Goal: Transaction & Acquisition: Purchase product/service

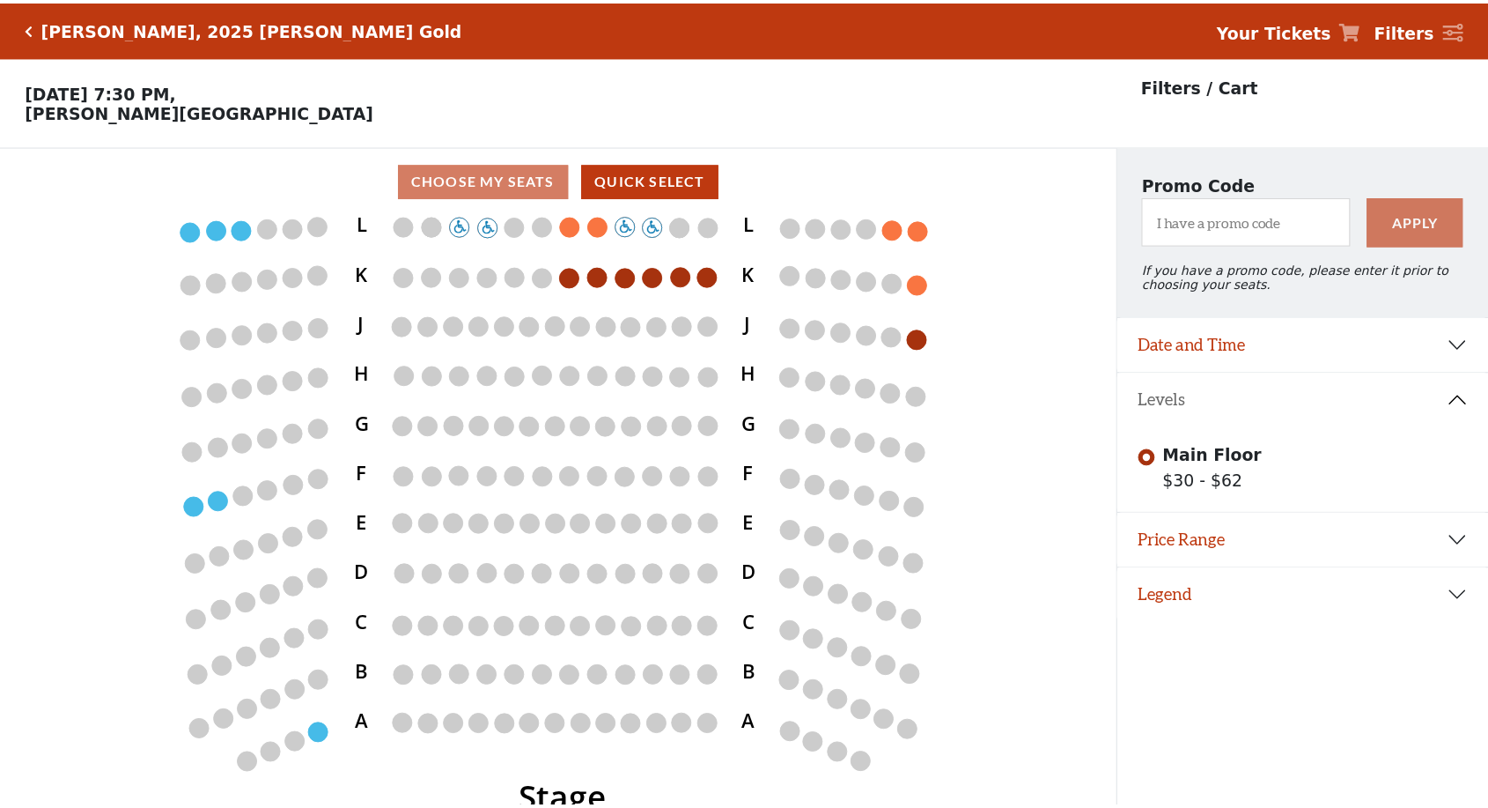
scroll to position [43, 0]
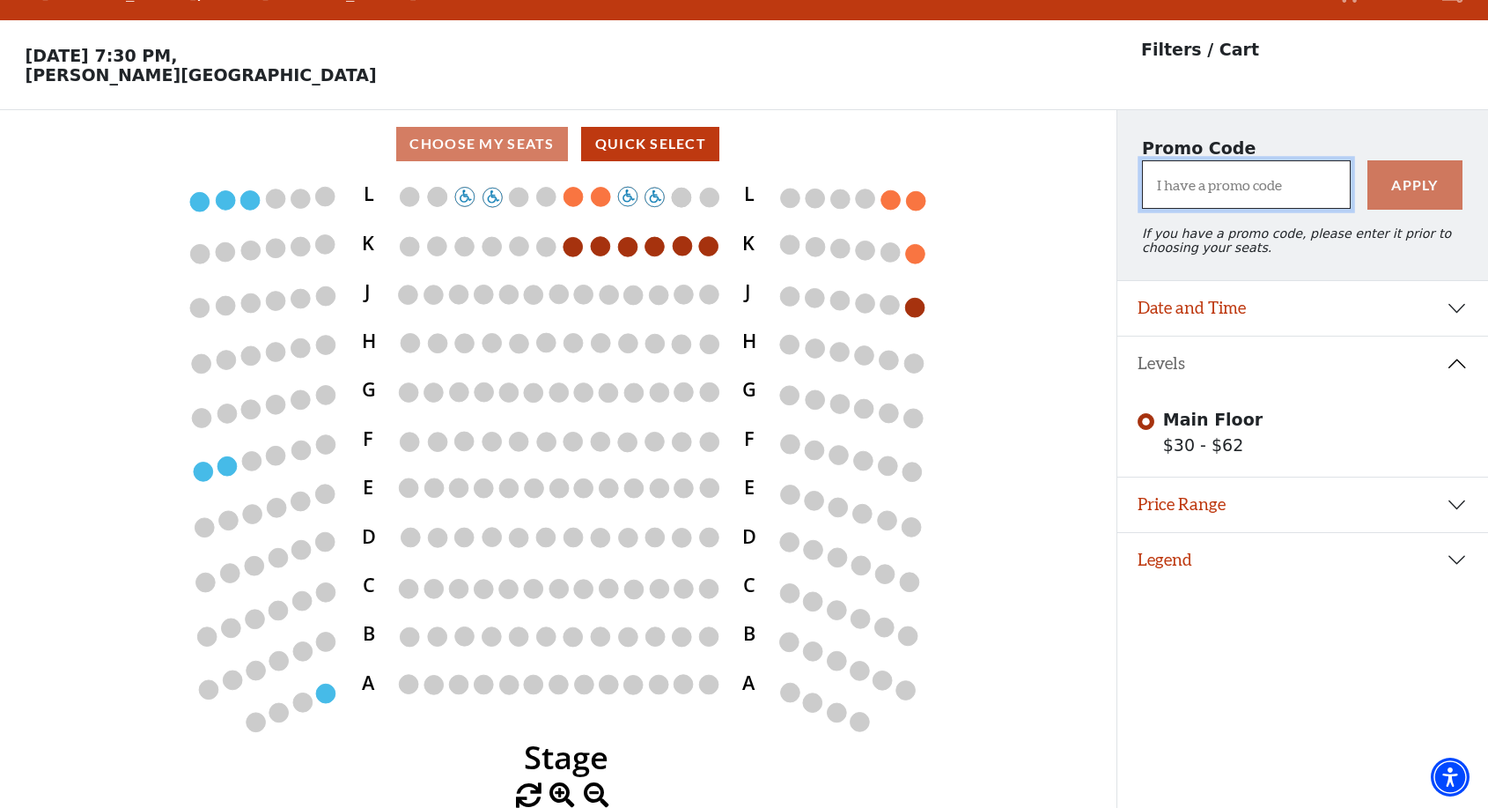
click at [1262, 181] on input "I have a promo code" at bounding box center [1246, 184] width 209 height 48
type input "tcc"
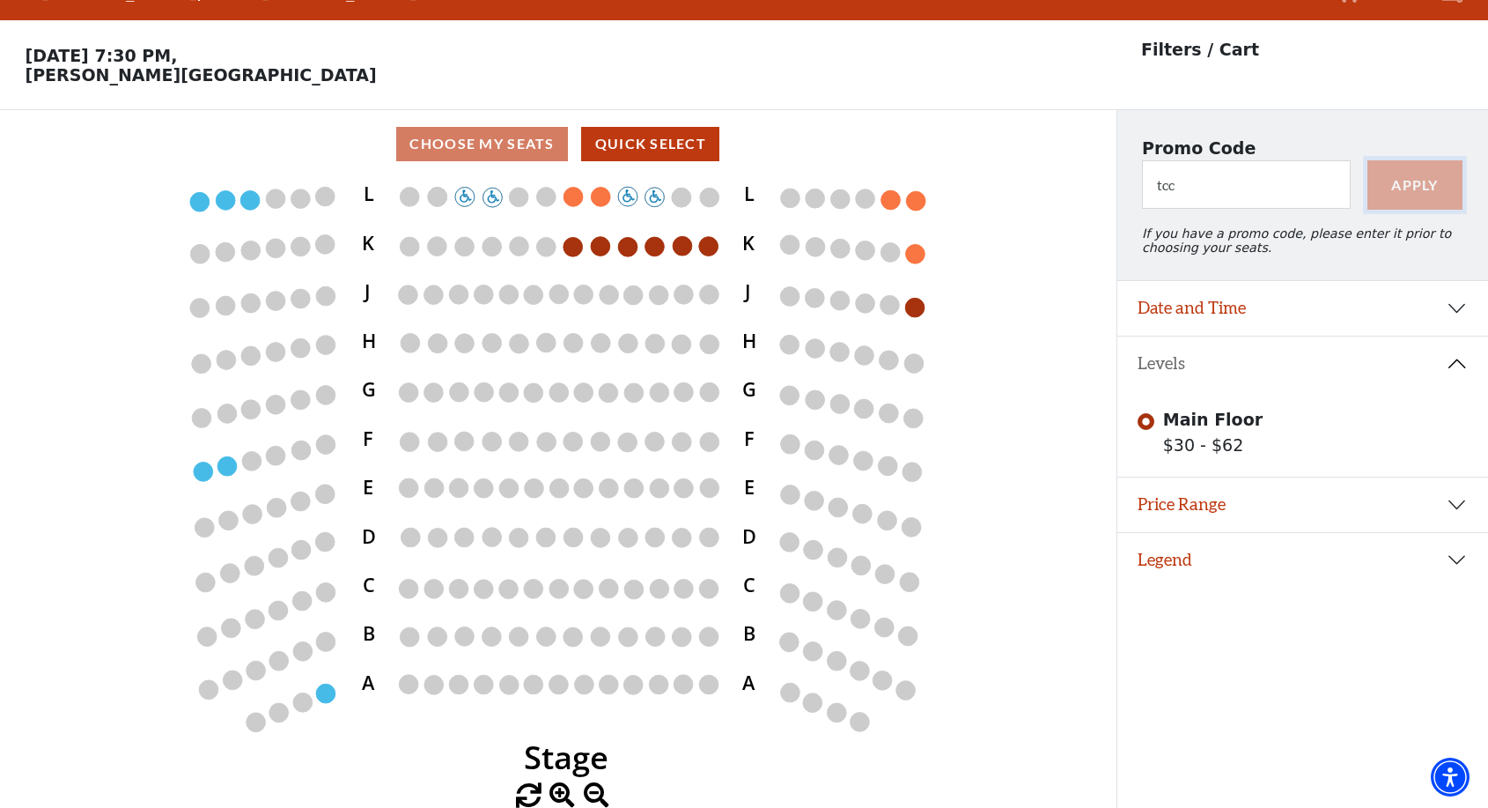
click at [1435, 196] on button "Apply" at bounding box center [1416, 184] width 96 height 49
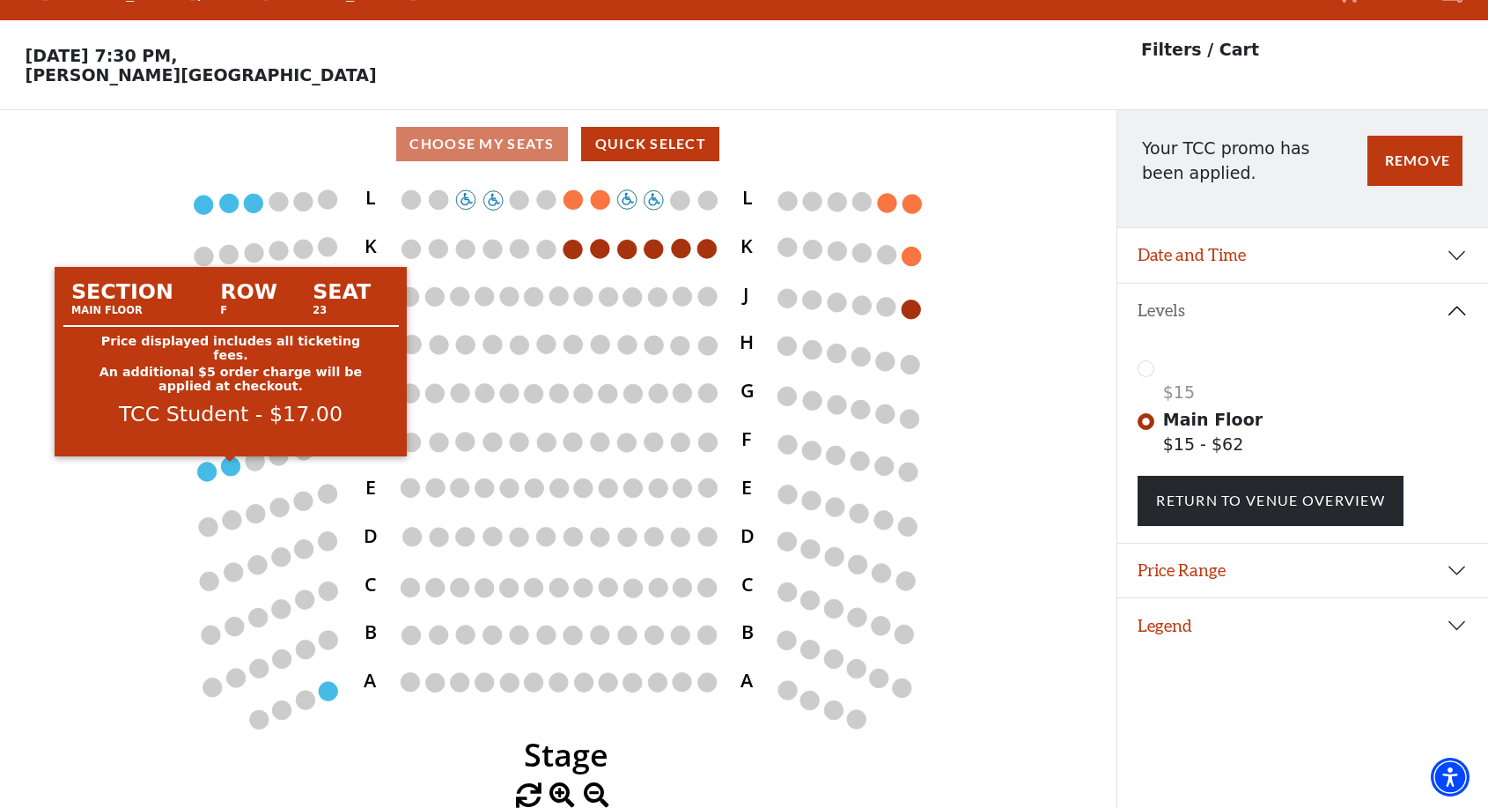
click at [236, 465] on circle at bounding box center [231, 465] width 19 height 19
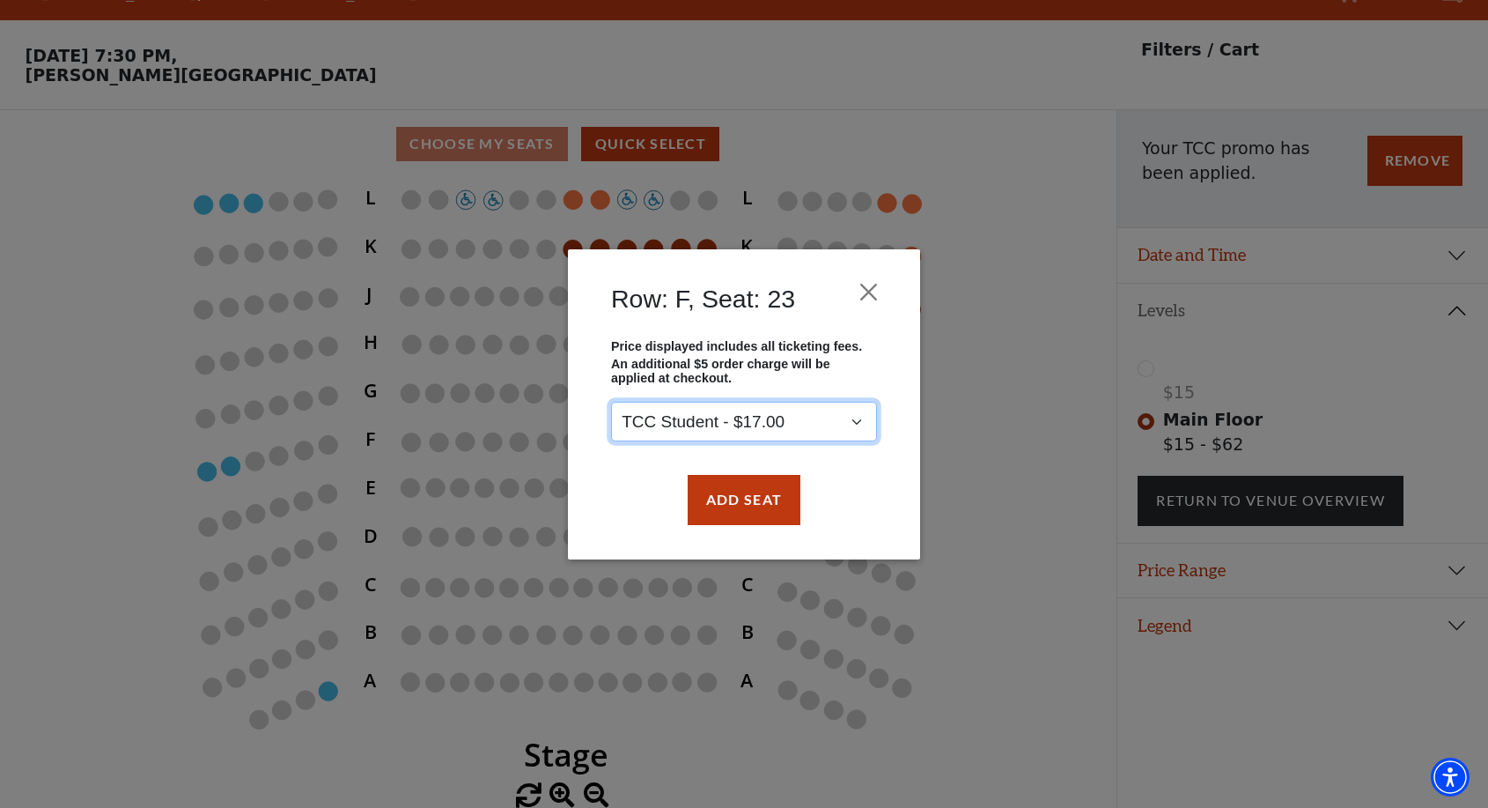
click at [858, 423] on select "TCC Student - $17.00" at bounding box center [744, 422] width 266 height 40
click at [611, 402] on select "TCC Student - $17.00" at bounding box center [744, 422] width 266 height 40
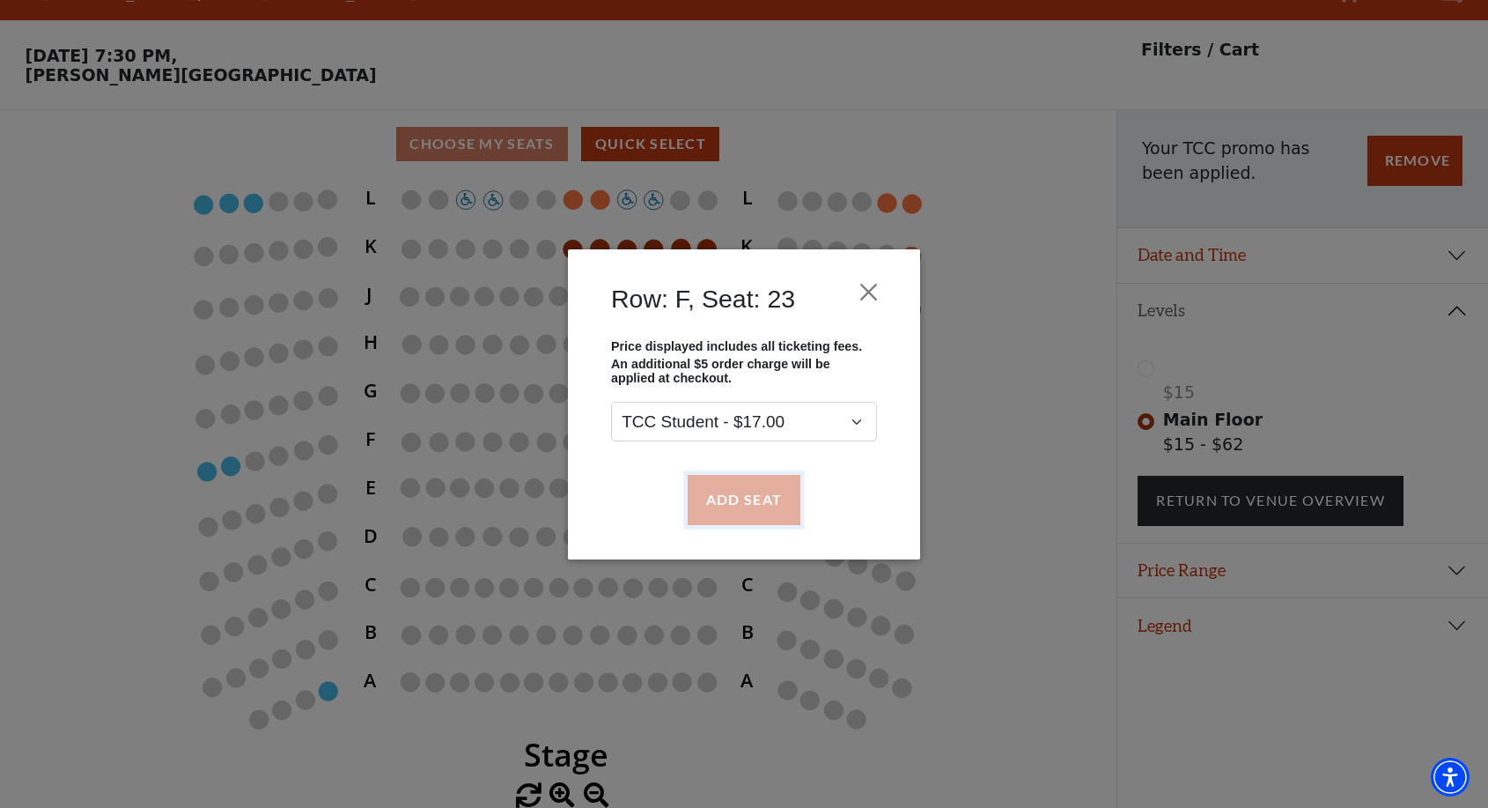
click at [754, 493] on button "Add Seat" at bounding box center [744, 499] width 113 height 49
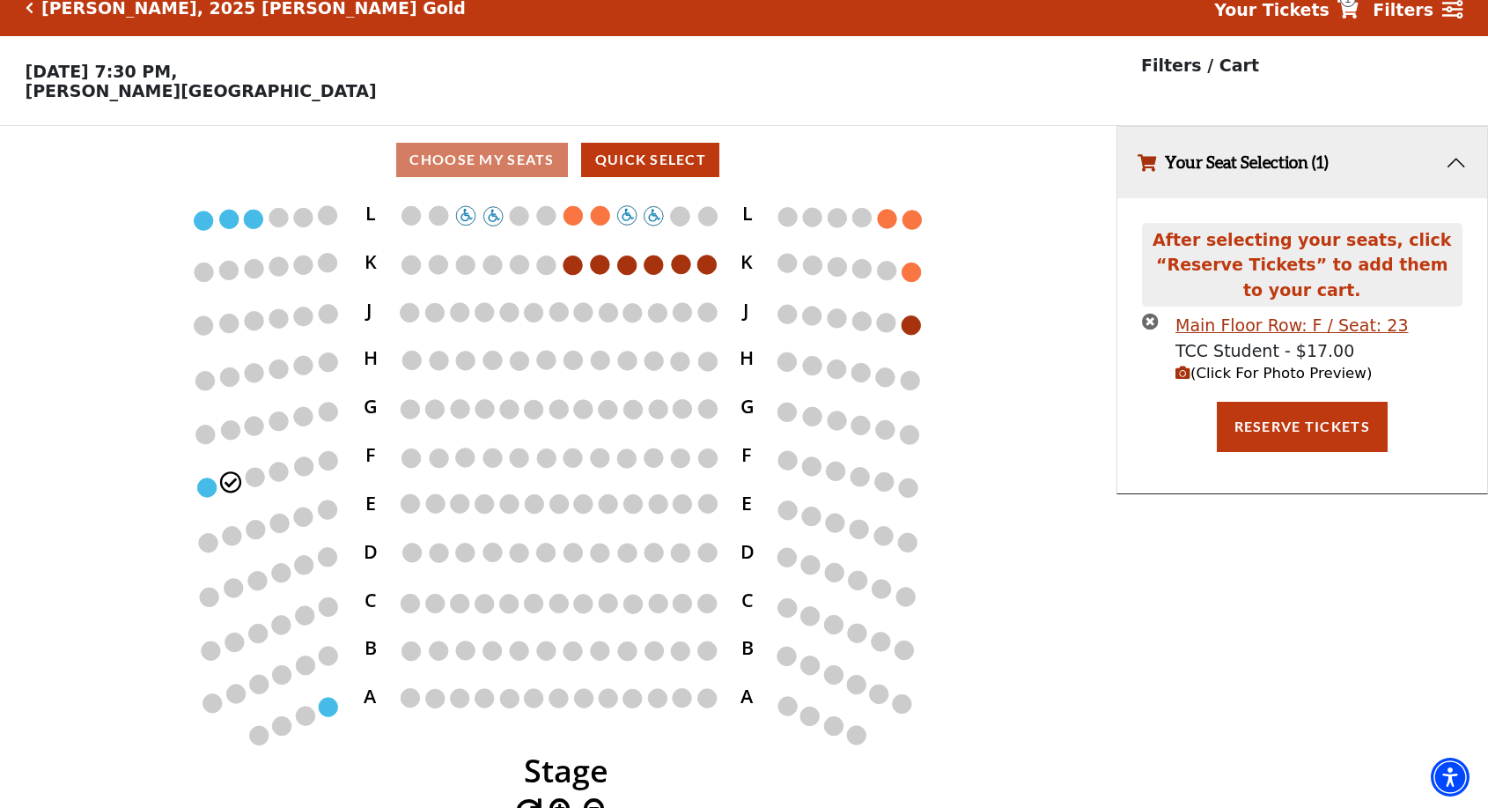
scroll to position [0, 0]
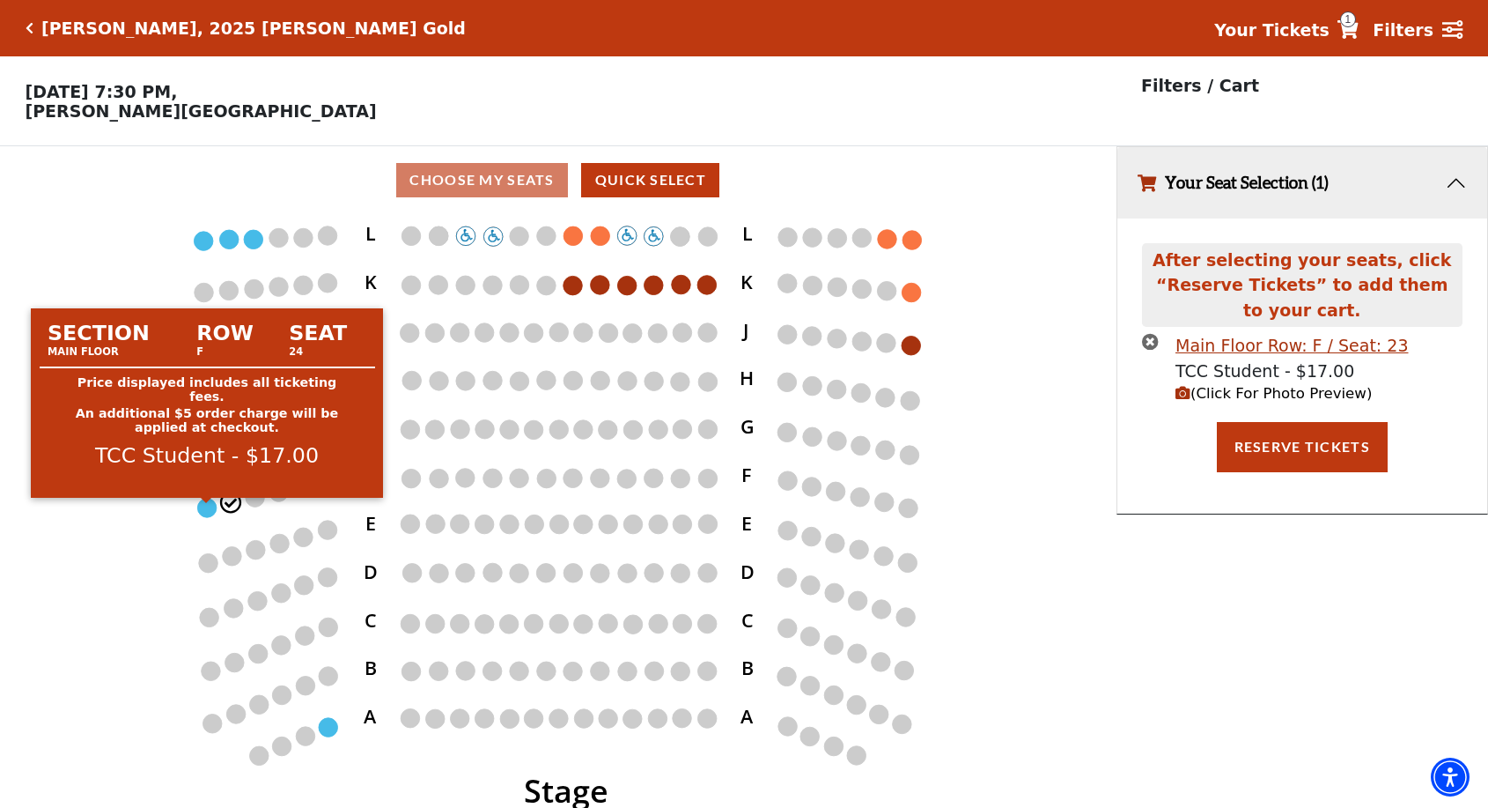
click at [207, 517] on circle at bounding box center [207, 507] width 19 height 19
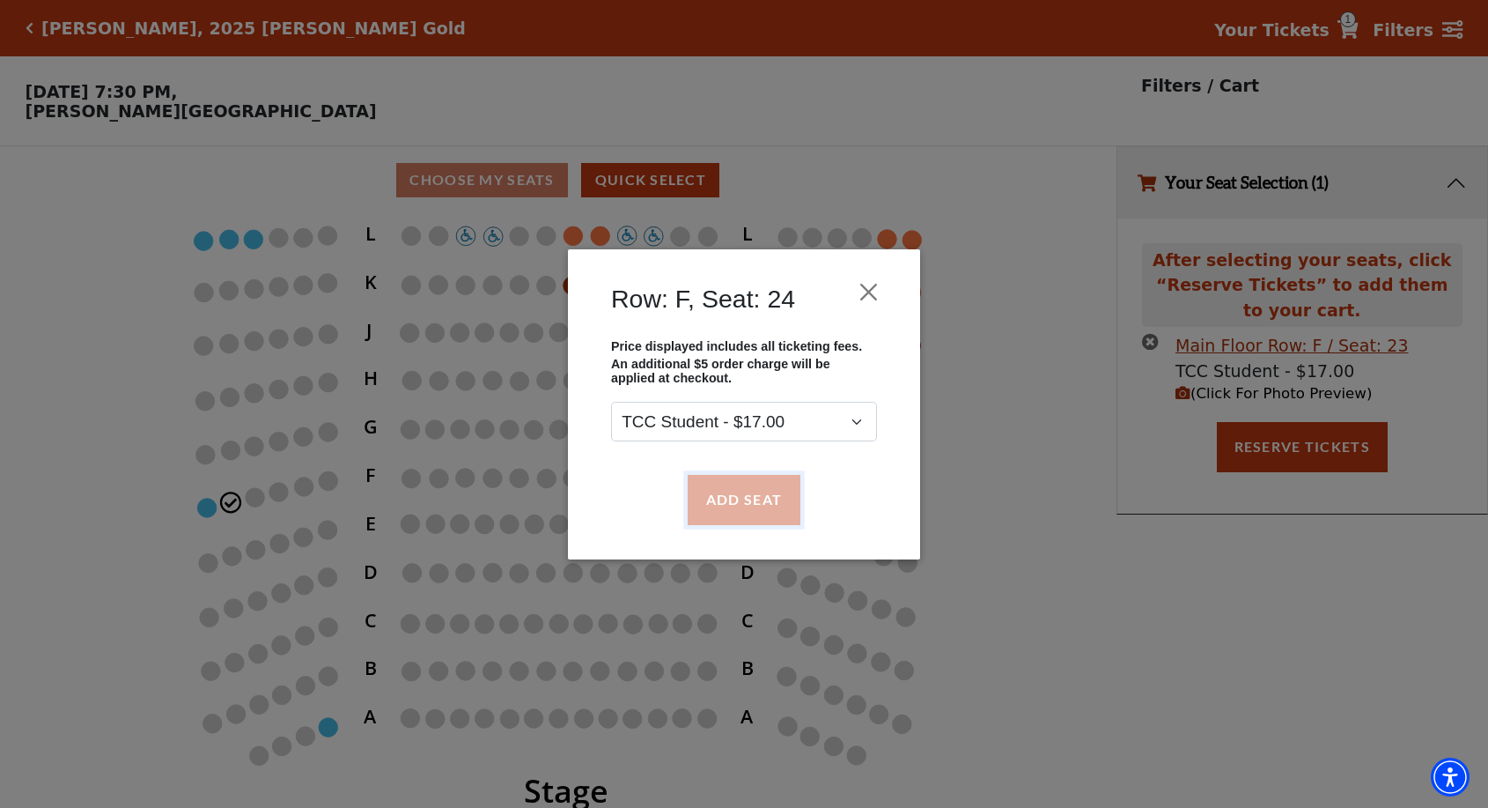
click at [758, 503] on button "Add Seat" at bounding box center [744, 499] width 113 height 49
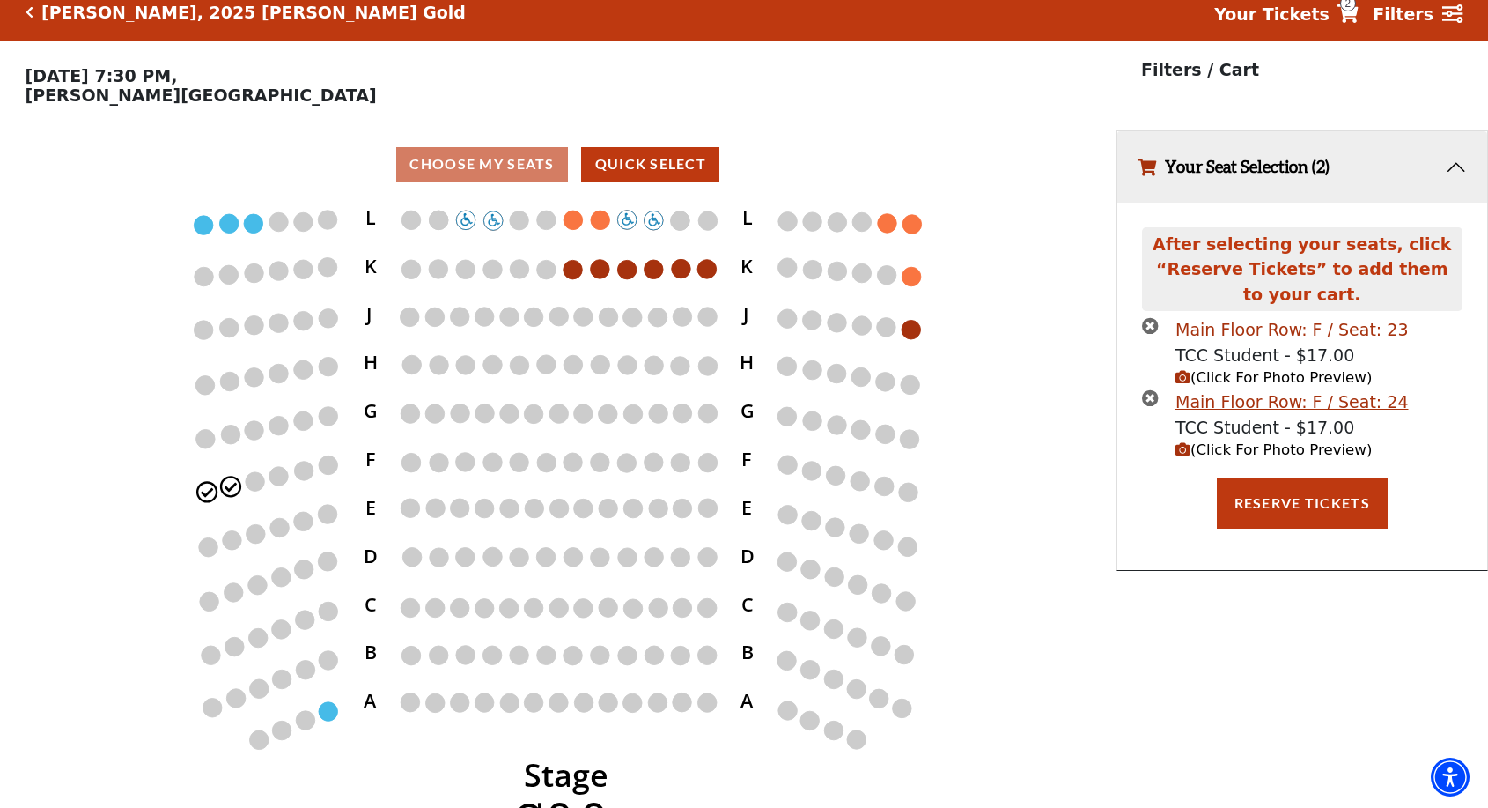
scroll to position [43, 0]
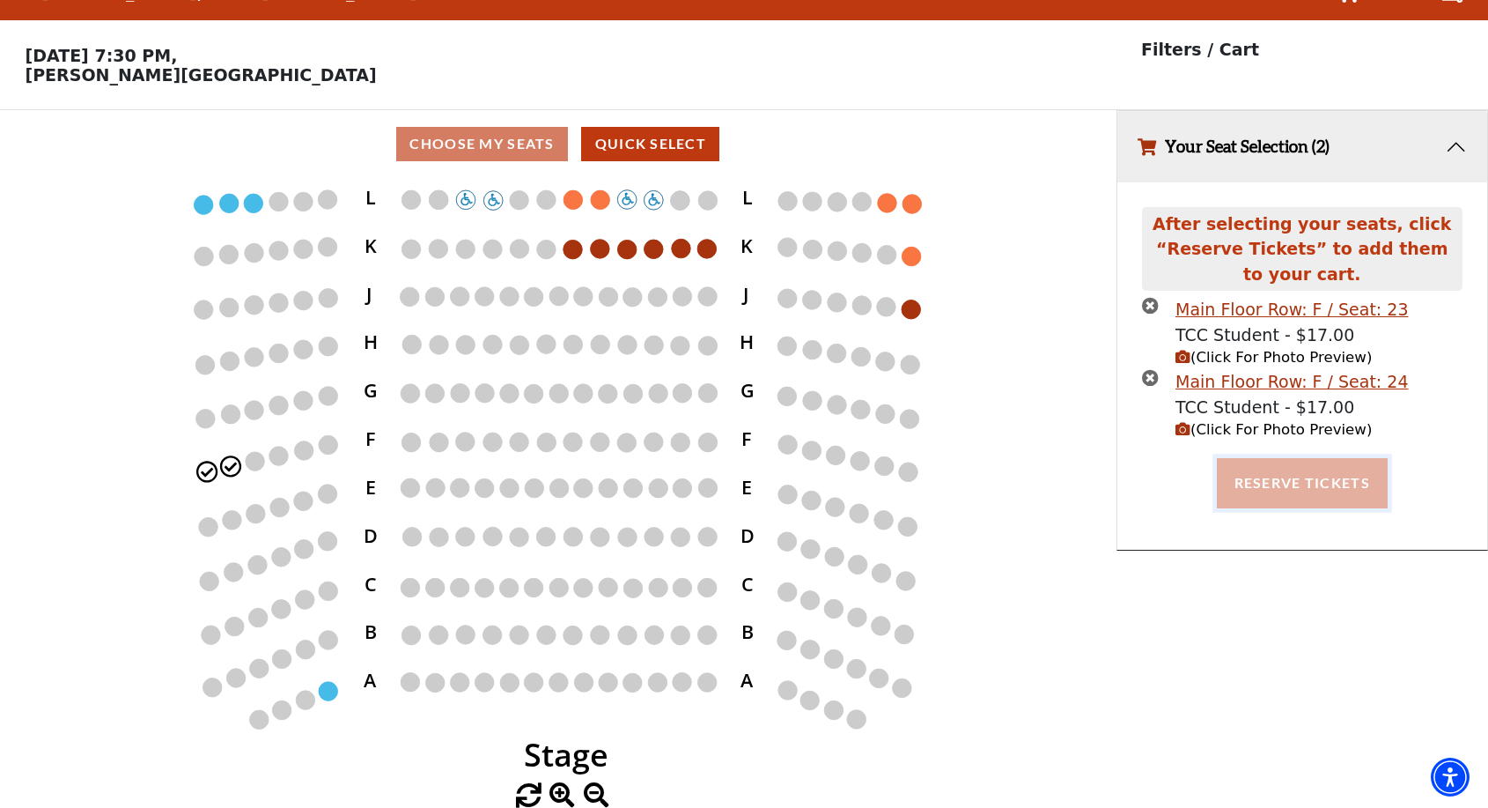
click at [1326, 480] on button "Reserve Tickets" at bounding box center [1302, 482] width 171 height 49
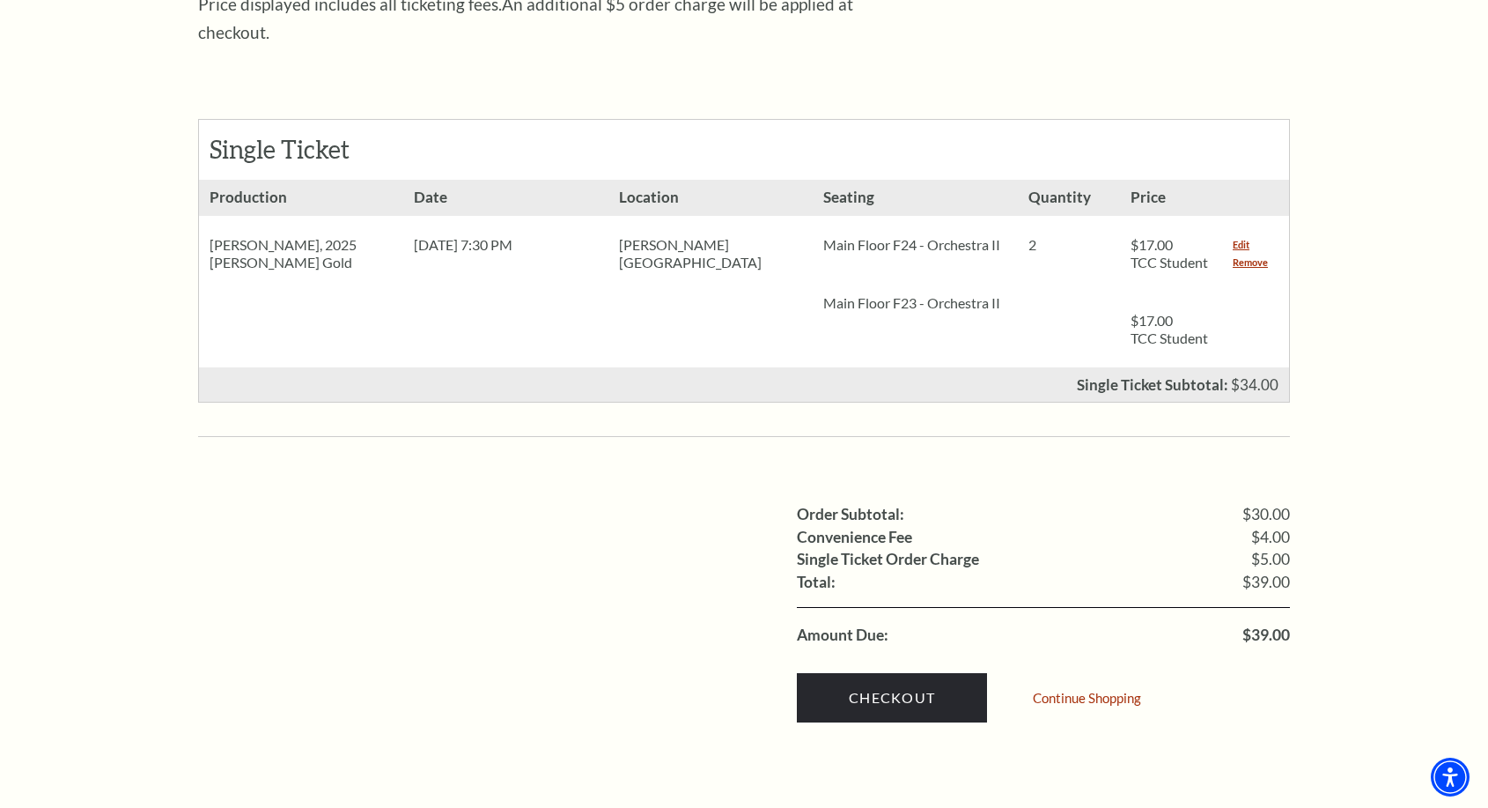
scroll to position [881, 0]
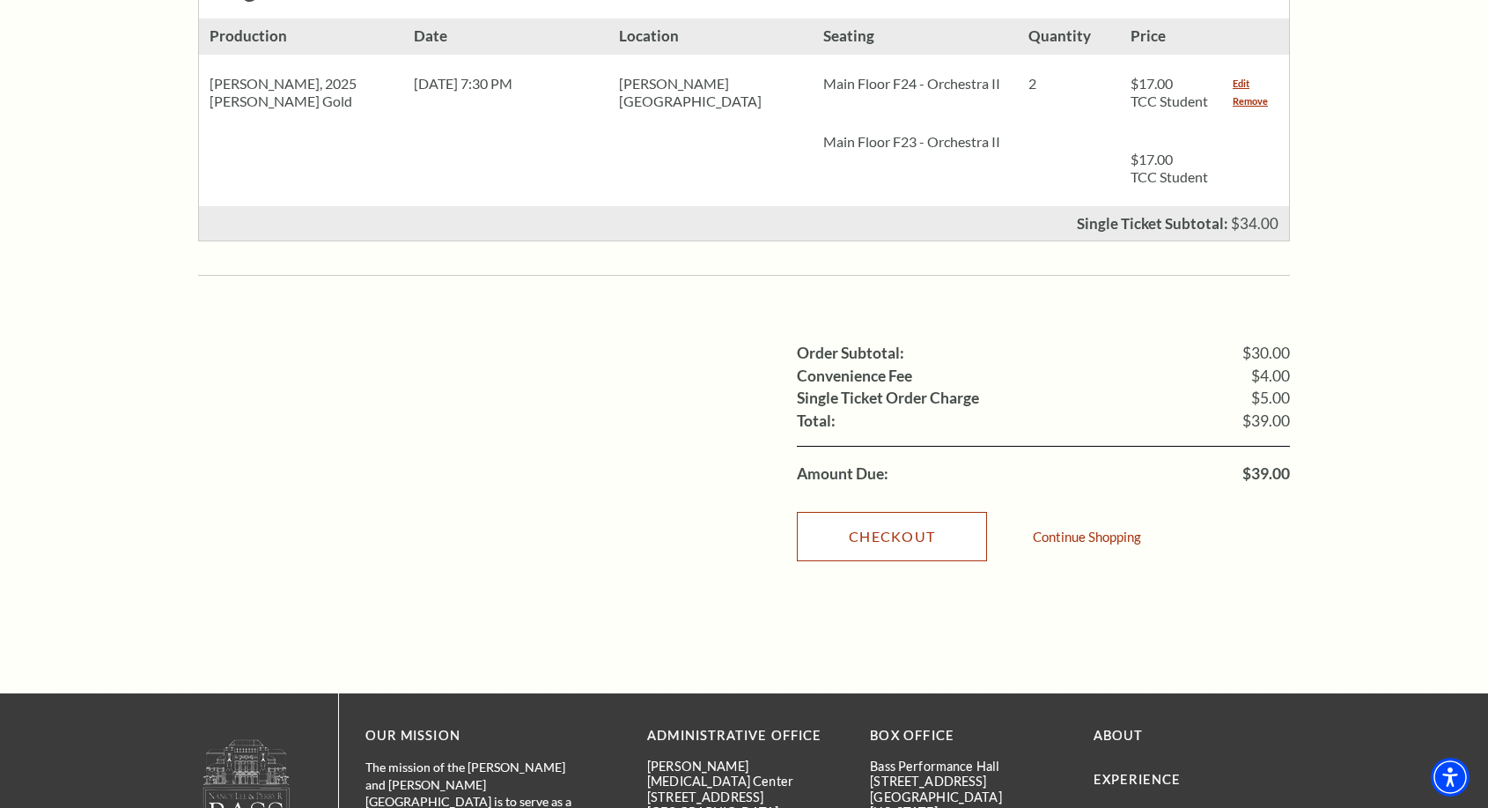
click at [914, 515] on link "Checkout" at bounding box center [892, 536] width 190 height 49
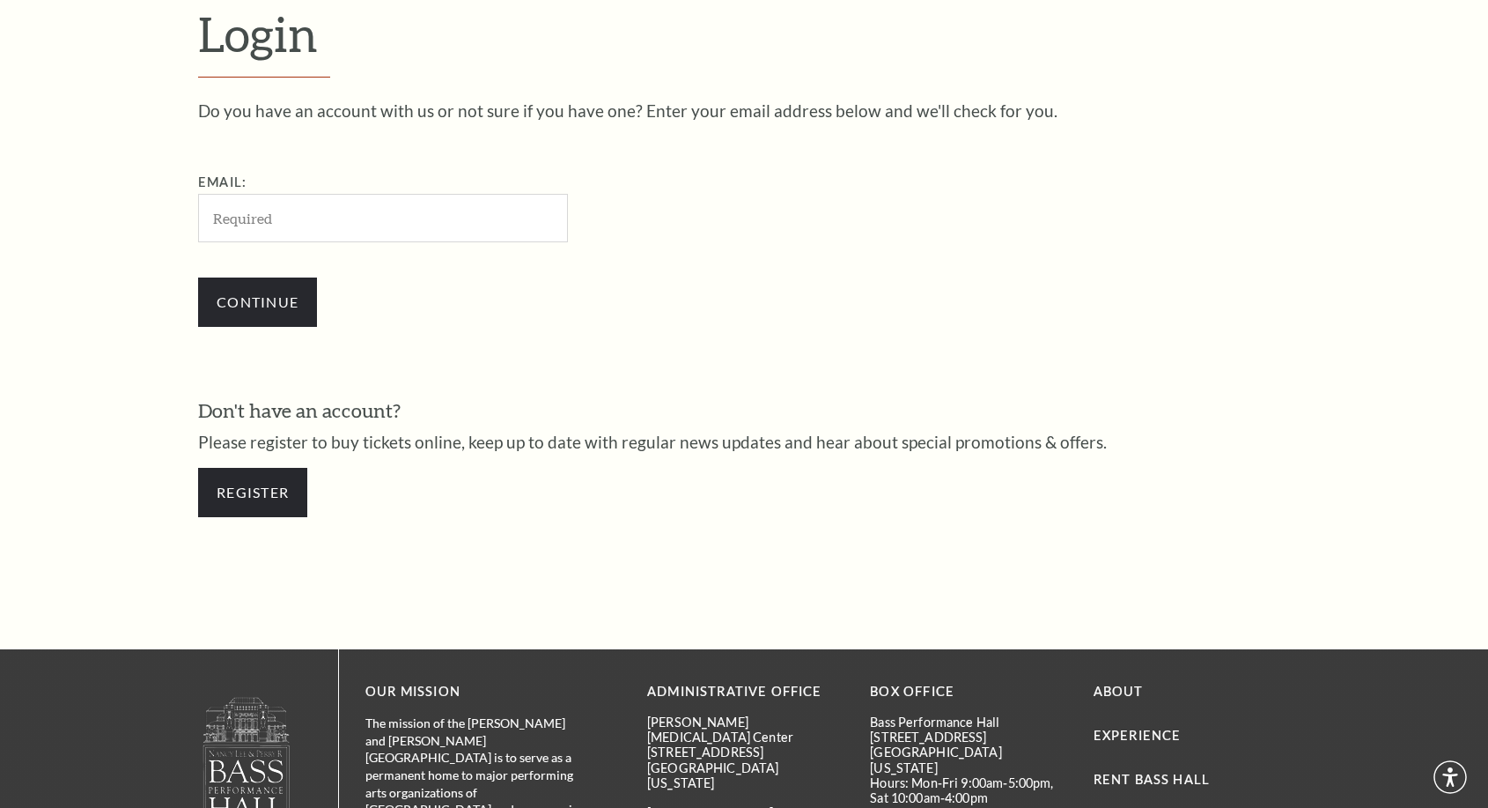
scroll to position [551, 0]
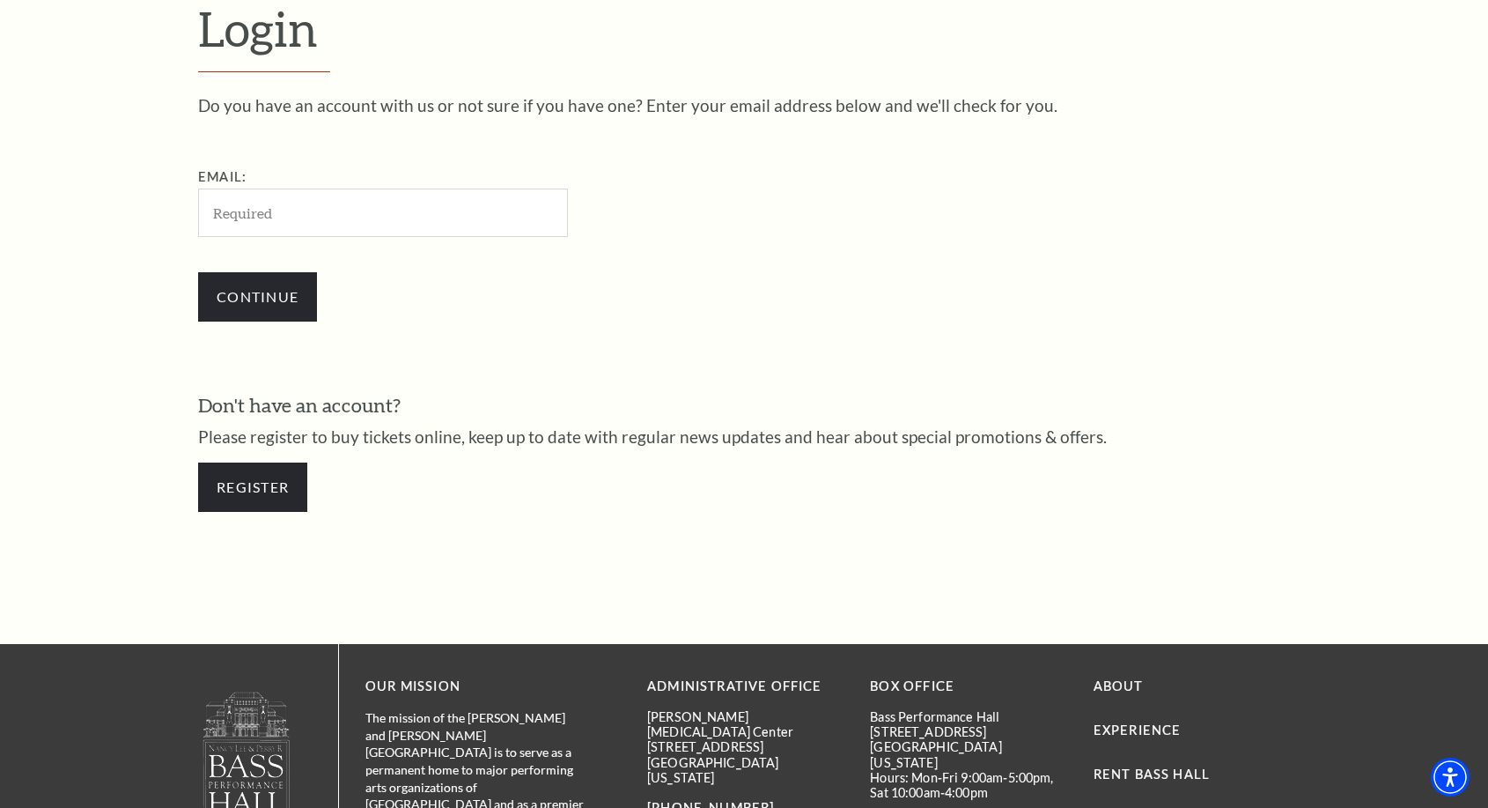
click at [298, 218] on input "Email:" at bounding box center [383, 212] width 370 height 48
type input "buharpo@hotmail.com"
click at [239, 301] on input "Continue" at bounding box center [257, 296] width 119 height 49
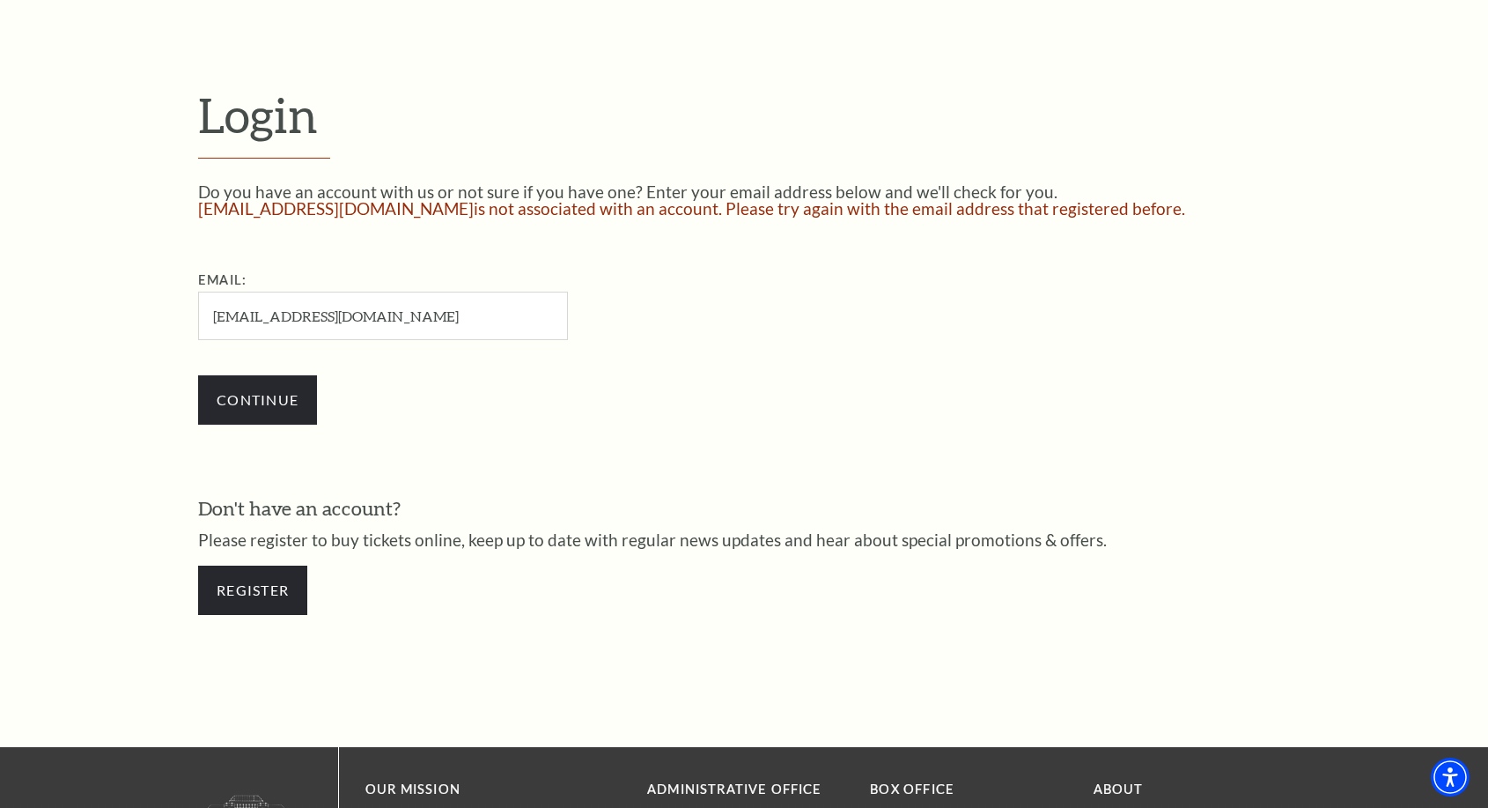
scroll to position [528, 0]
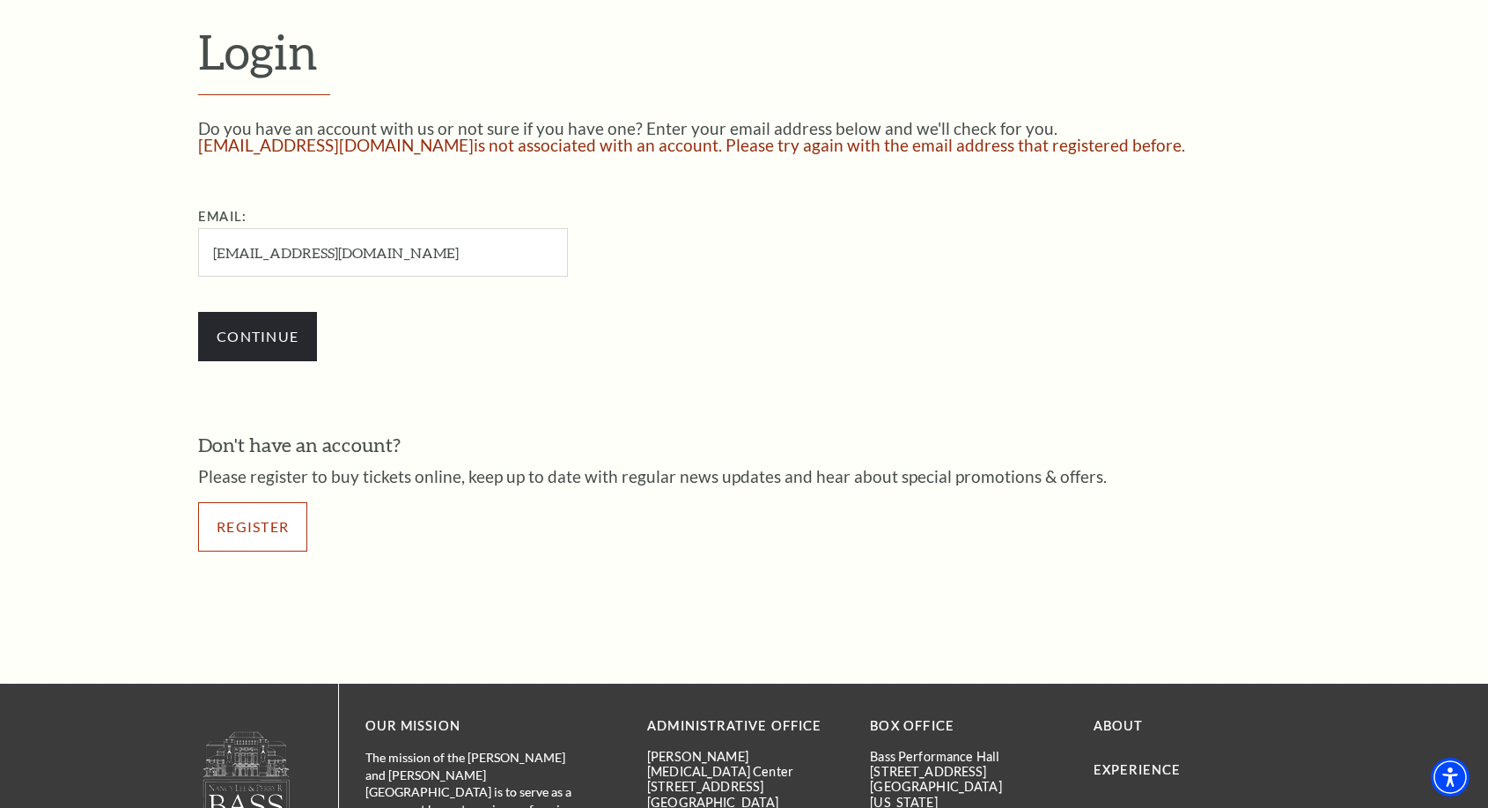
click at [254, 523] on link "Register" at bounding box center [252, 526] width 109 height 49
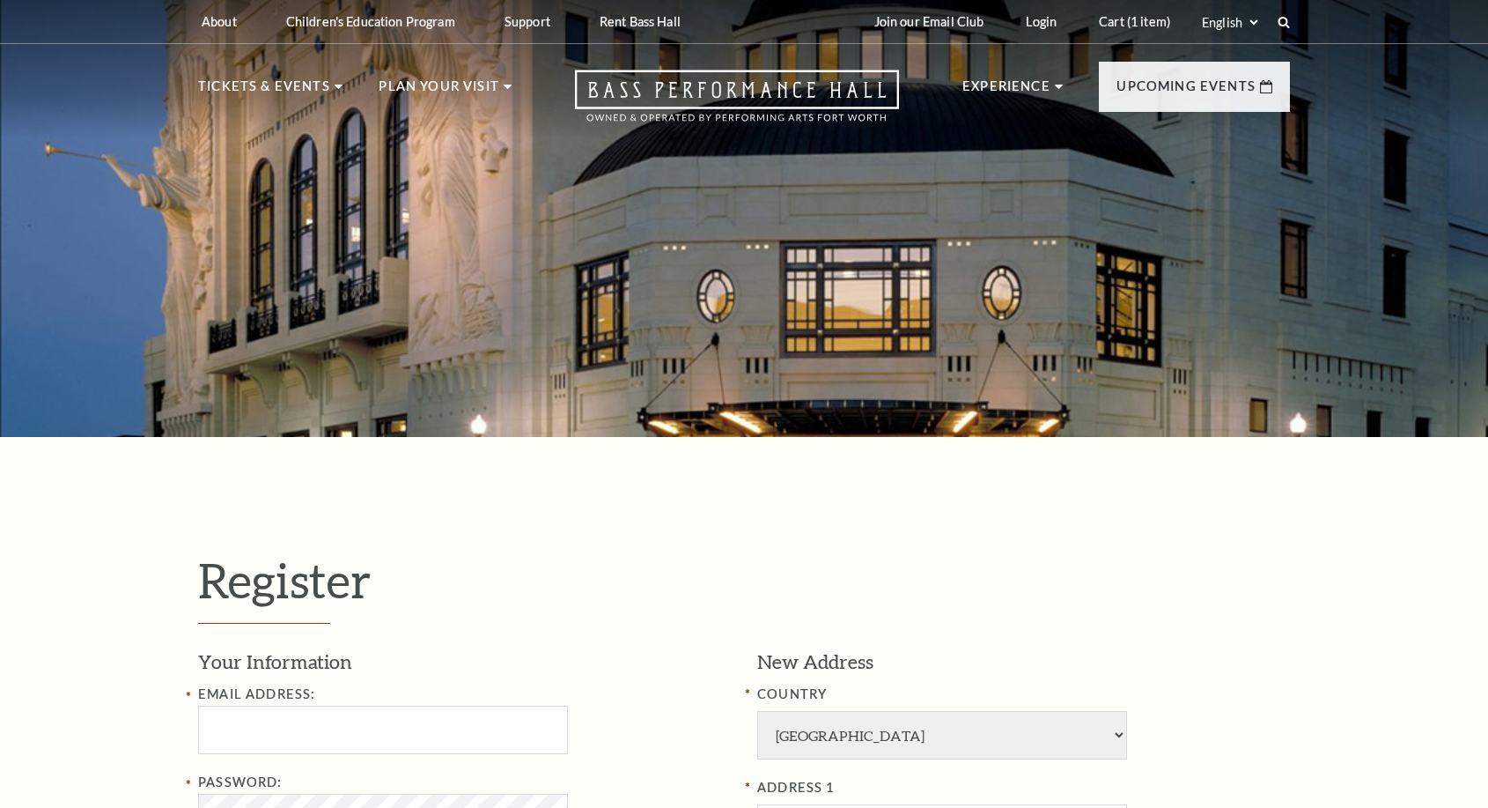
select select "1"
select select "TX"
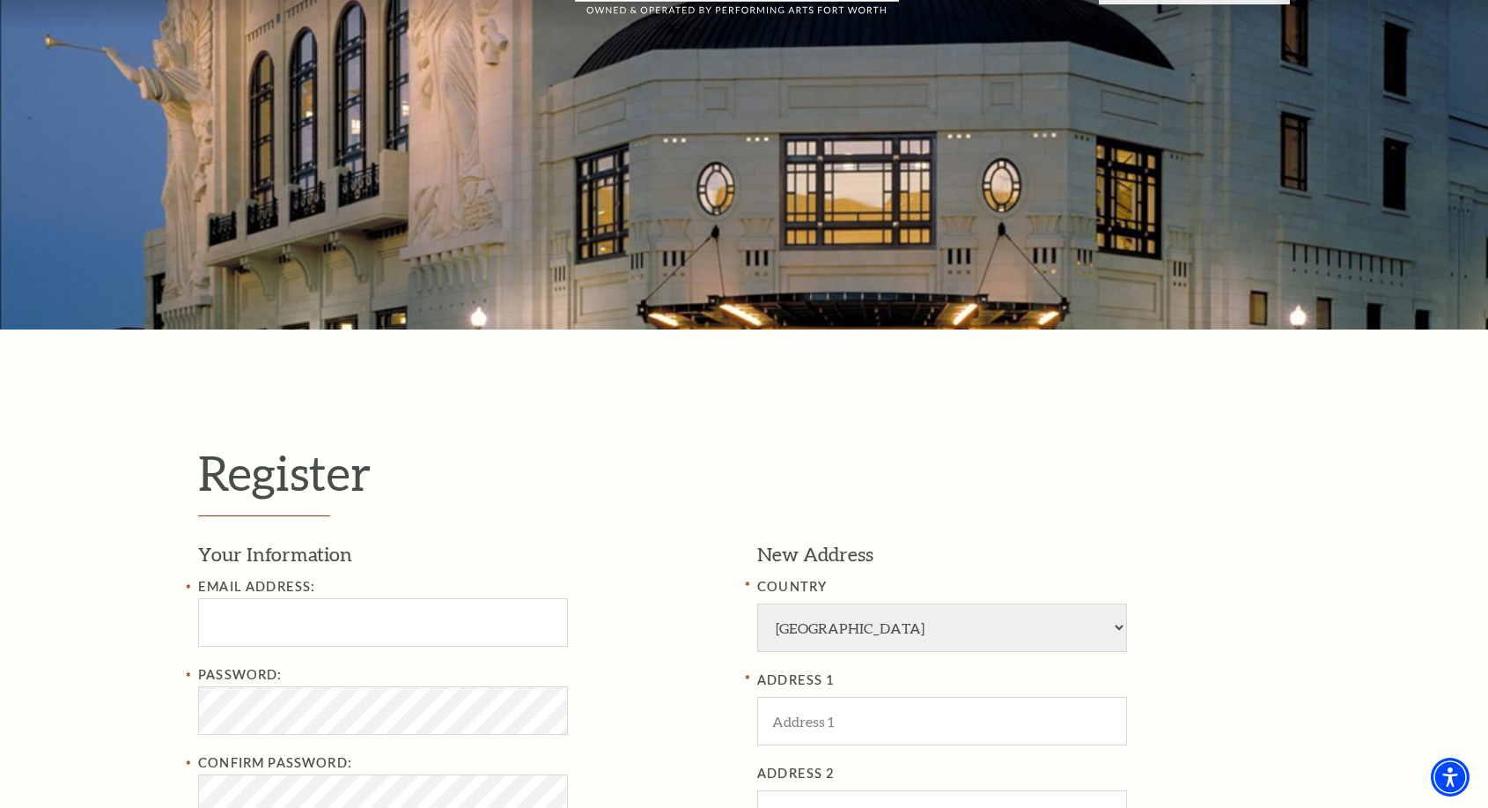
scroll to position [352, 0]
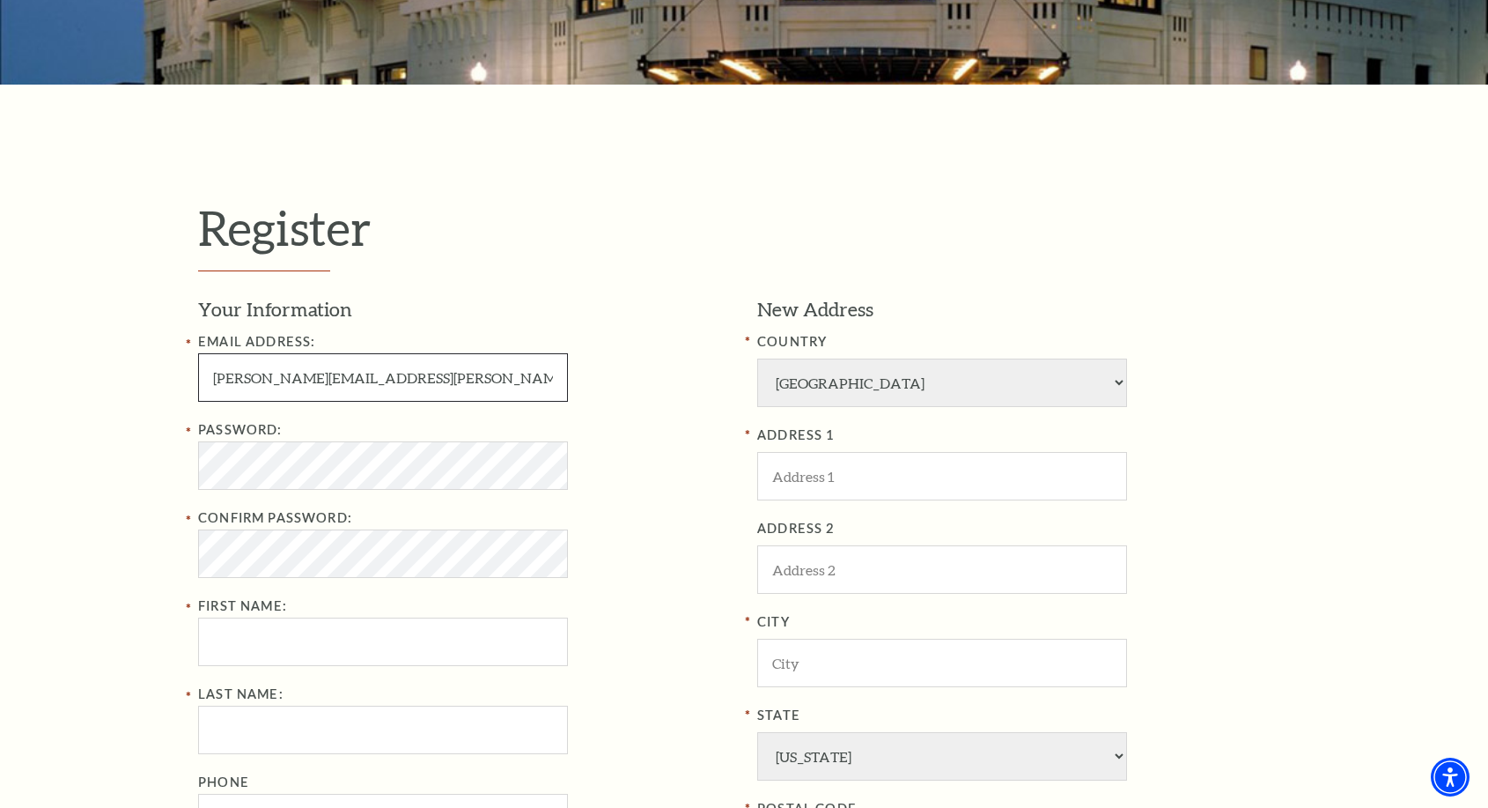
drag, startPoint x: 443, startPoint y: 371, endPoint x: 80, endPoint y: 361, distance: 363.0
click at [80, 361] on div "Register Your Information Email Address: natalie.penner@hotmail.com Password: C…" at bounding box center [744, 622] width 1488 height 1075
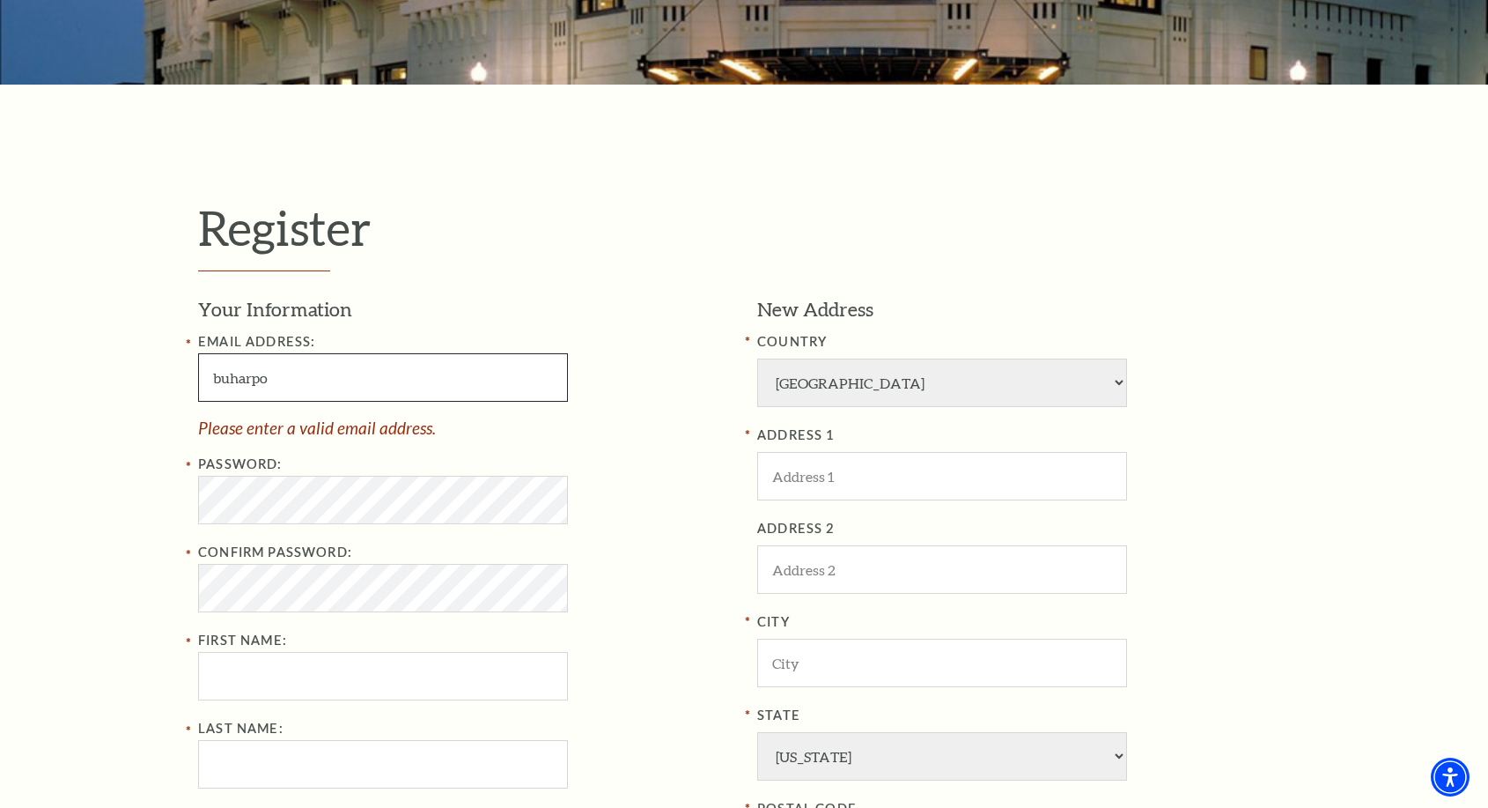
type input "buharpo@hotmail.com"
type input "Pamela"
type input "BURKE"
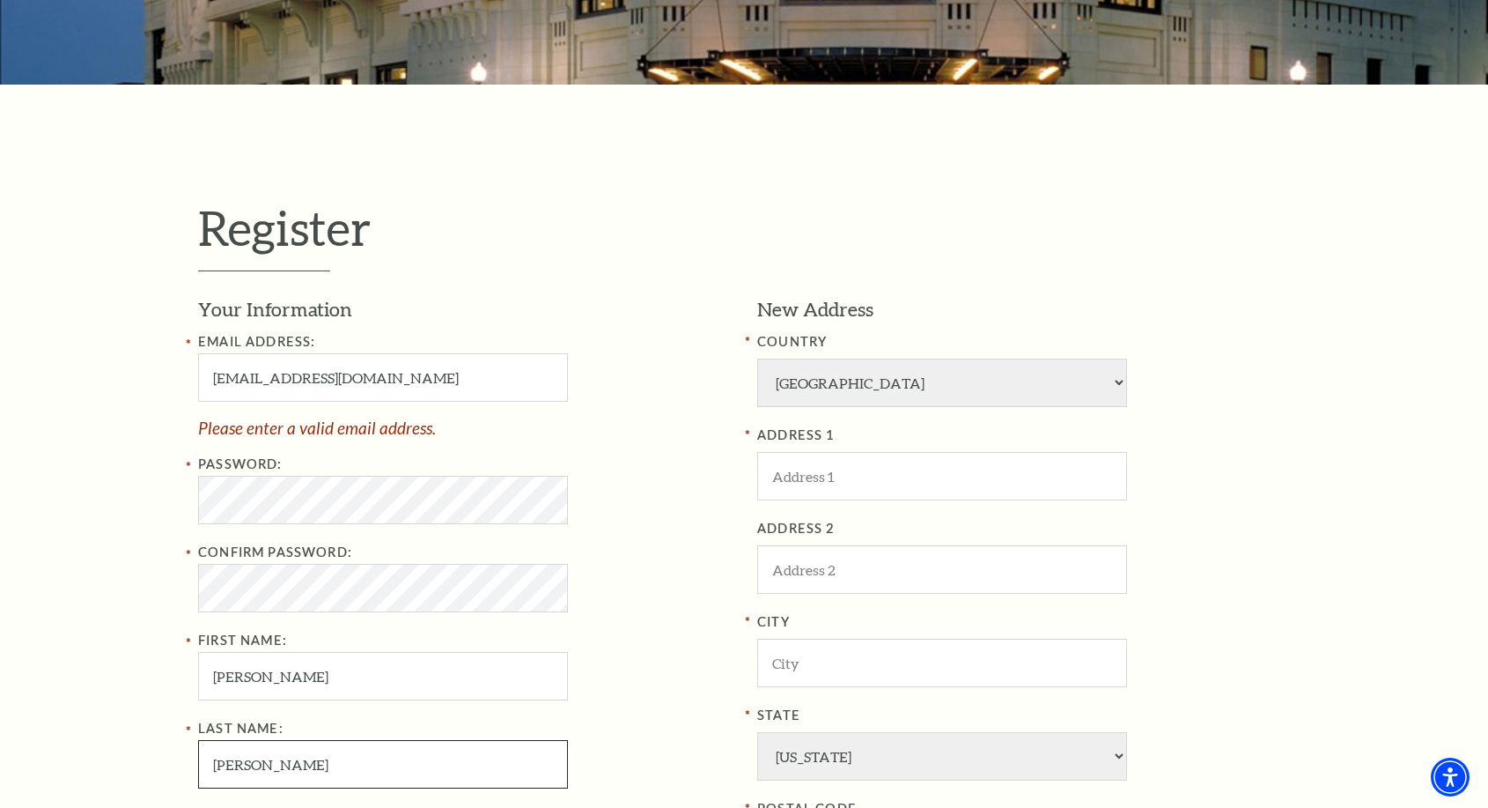
type input "8175386823"
type input "4925 Scott Road"
type input "Apt. 352"
type input "FORT WORTH"
type input "76114"
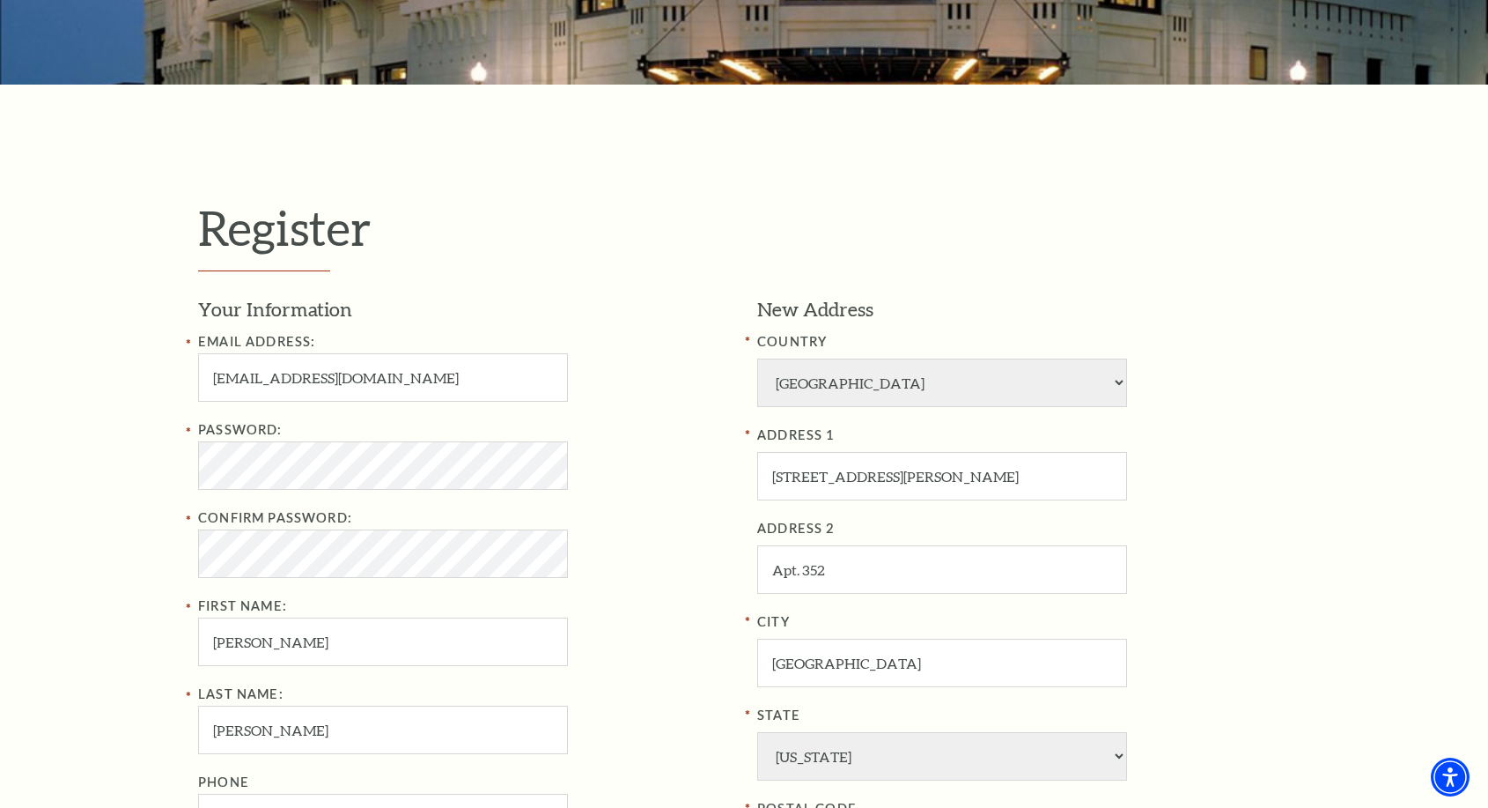
type input "817-538-6823"
click at [688, 437] on div "Password:" at bounding box center [464, 454] width 533 height 70
click at [0, 420] on html "Skip to main content Enable accessibility for low vision Open the accessibility…" at bounding box center [744, 52] width 1488 height 808
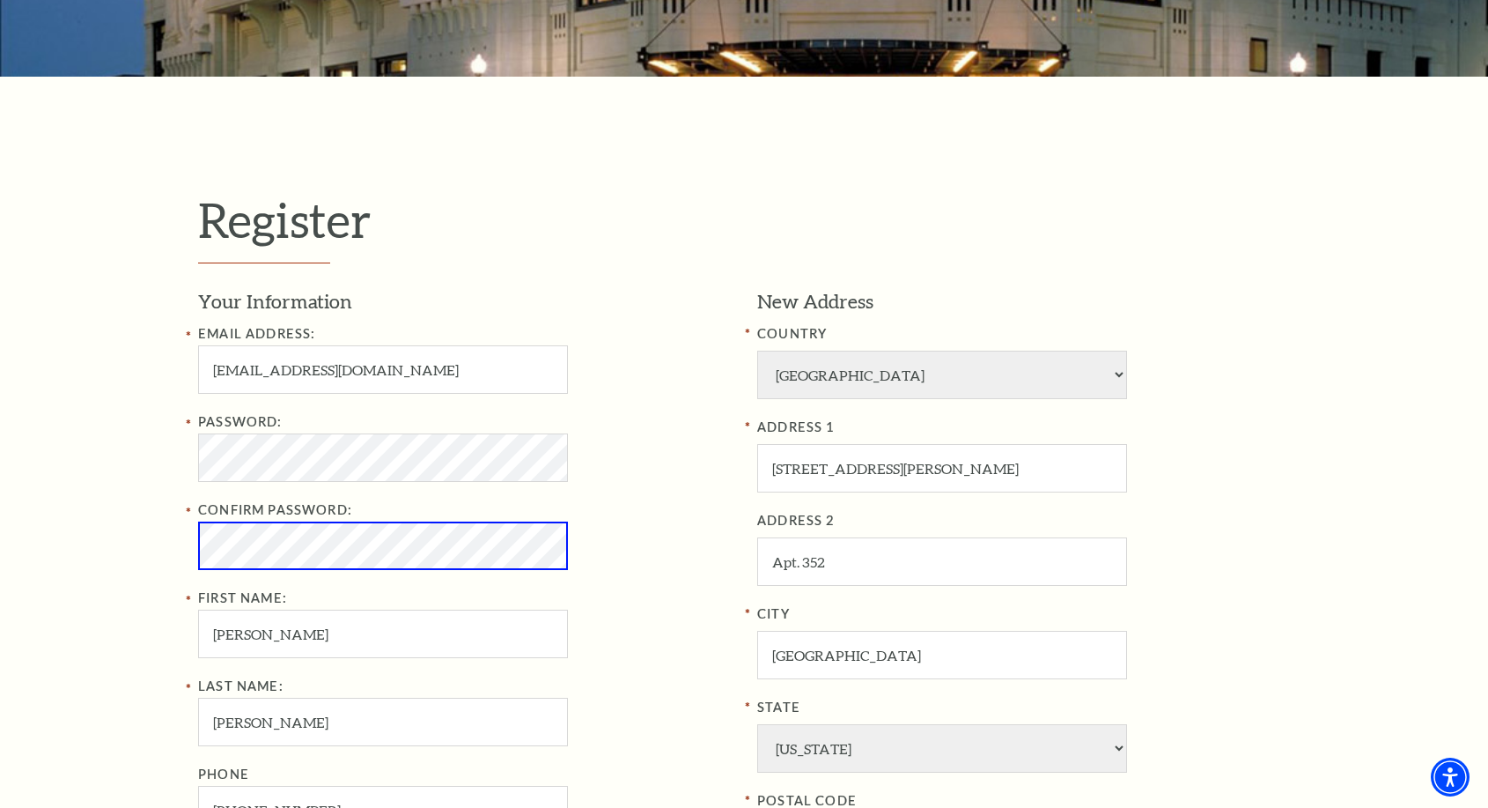
click at [667, 471] on div "Password:" at bounding box center [464, 446] width 533 height 70
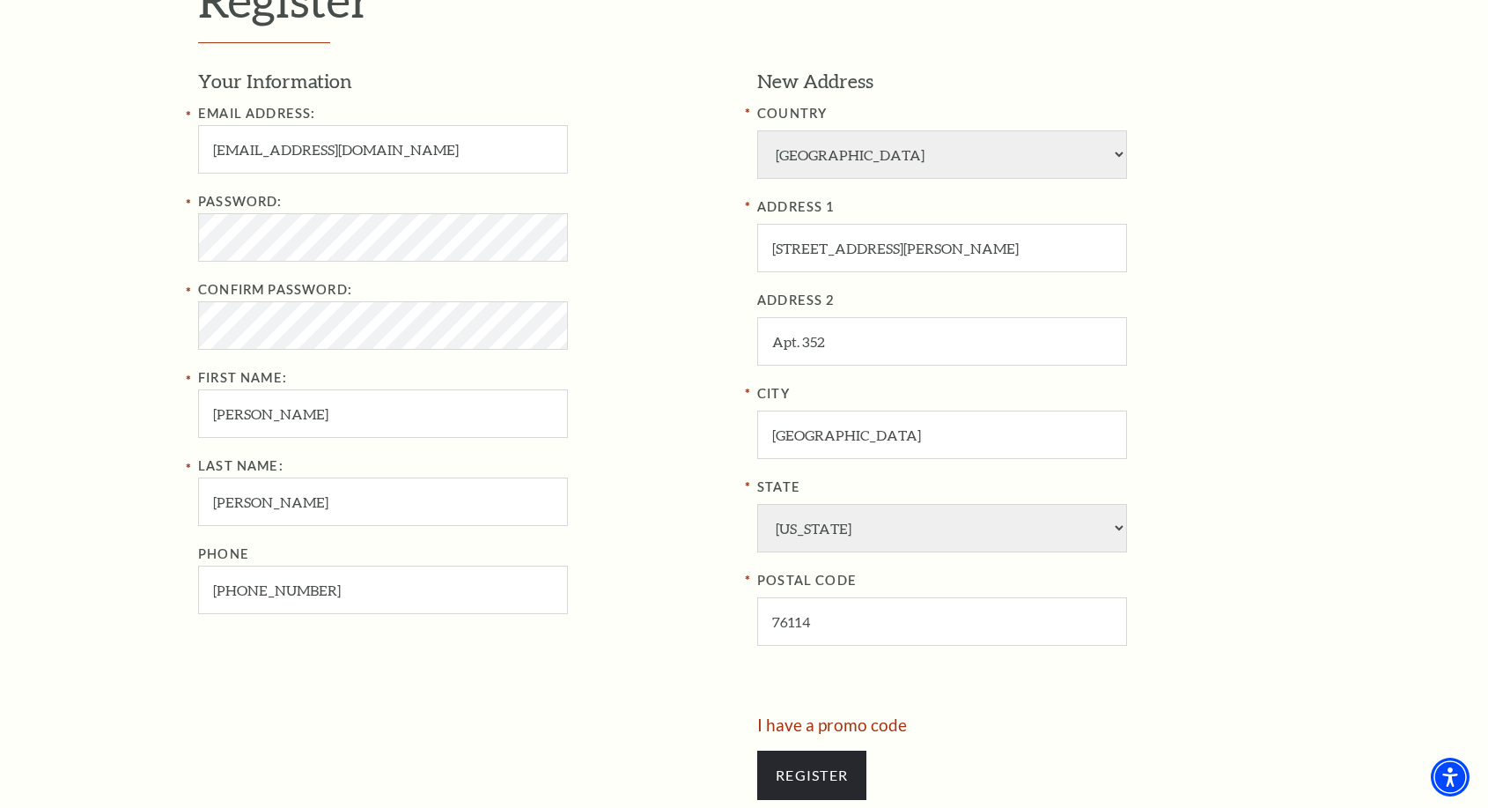
scroll to position [617, 0]
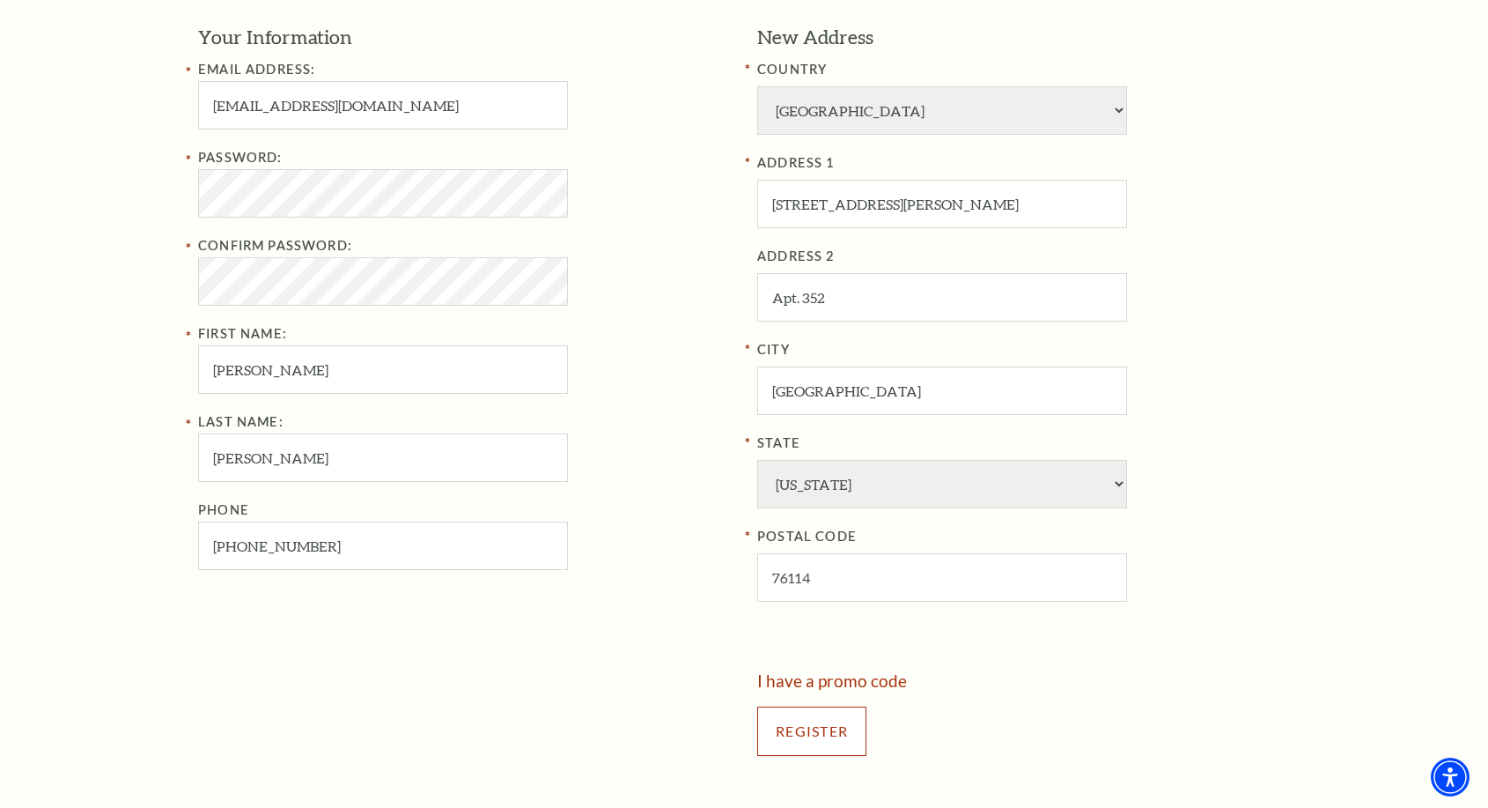
click at [838, 736] on input "Register" at bounding box center [811, 730] width 109 height 49
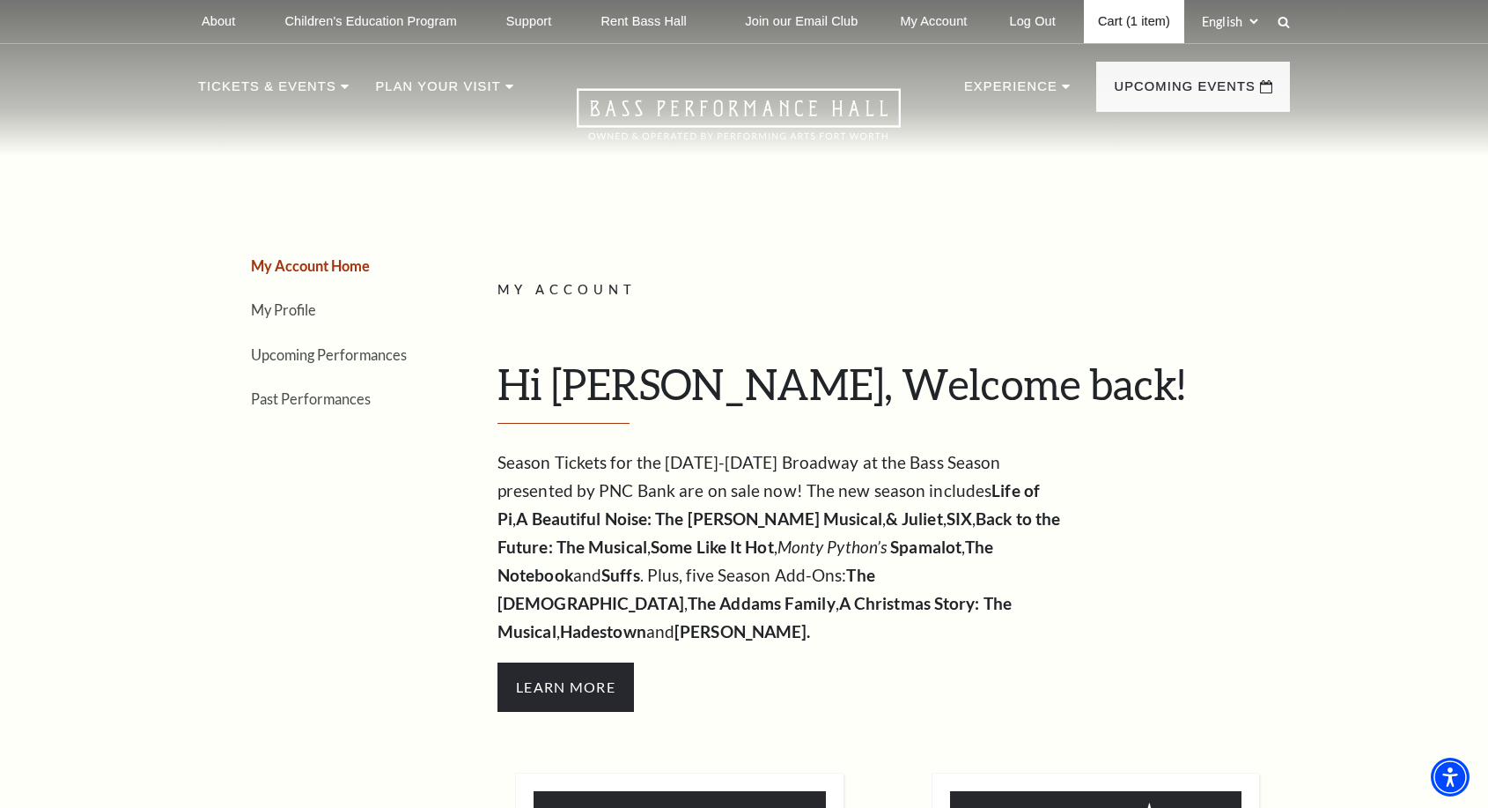
click at [1116, 15] on link "Cart (1 item)" at bounding box center [1134, 21] width 100 height 43
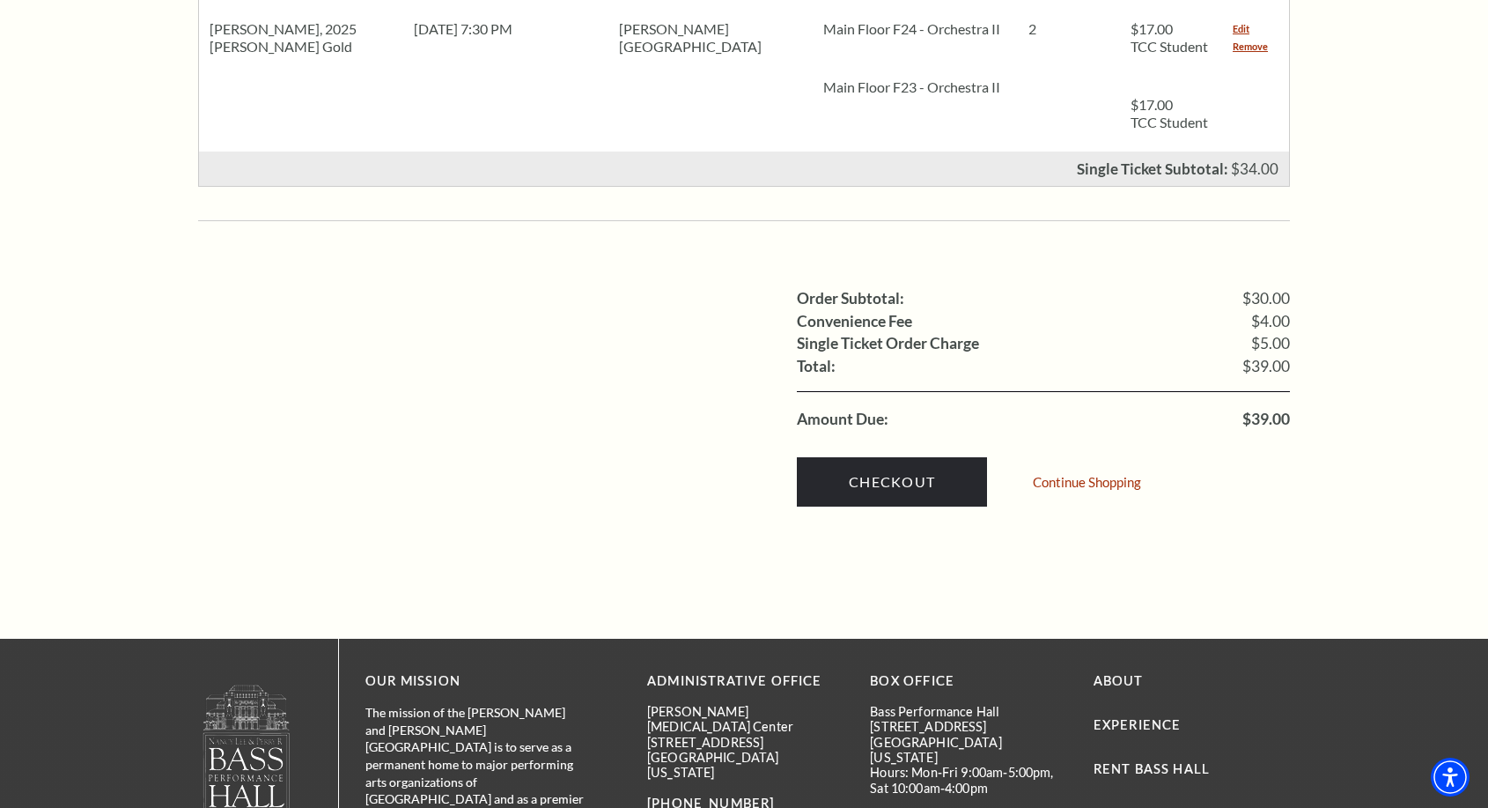
scroll to position [969, 0]
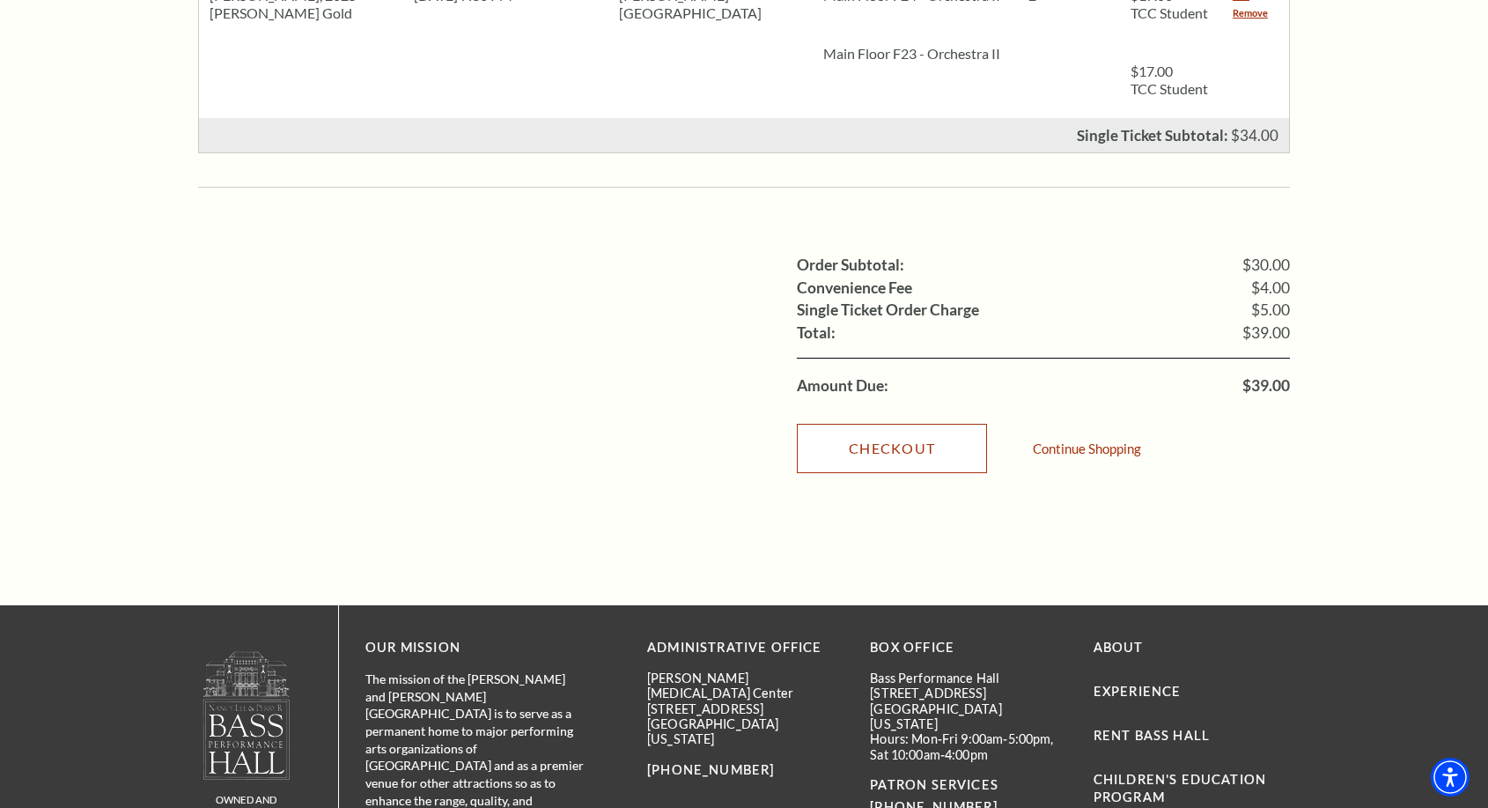
click at [899, 425] on link "Checkout" at bounding box center [892, 448] width 190 height 49
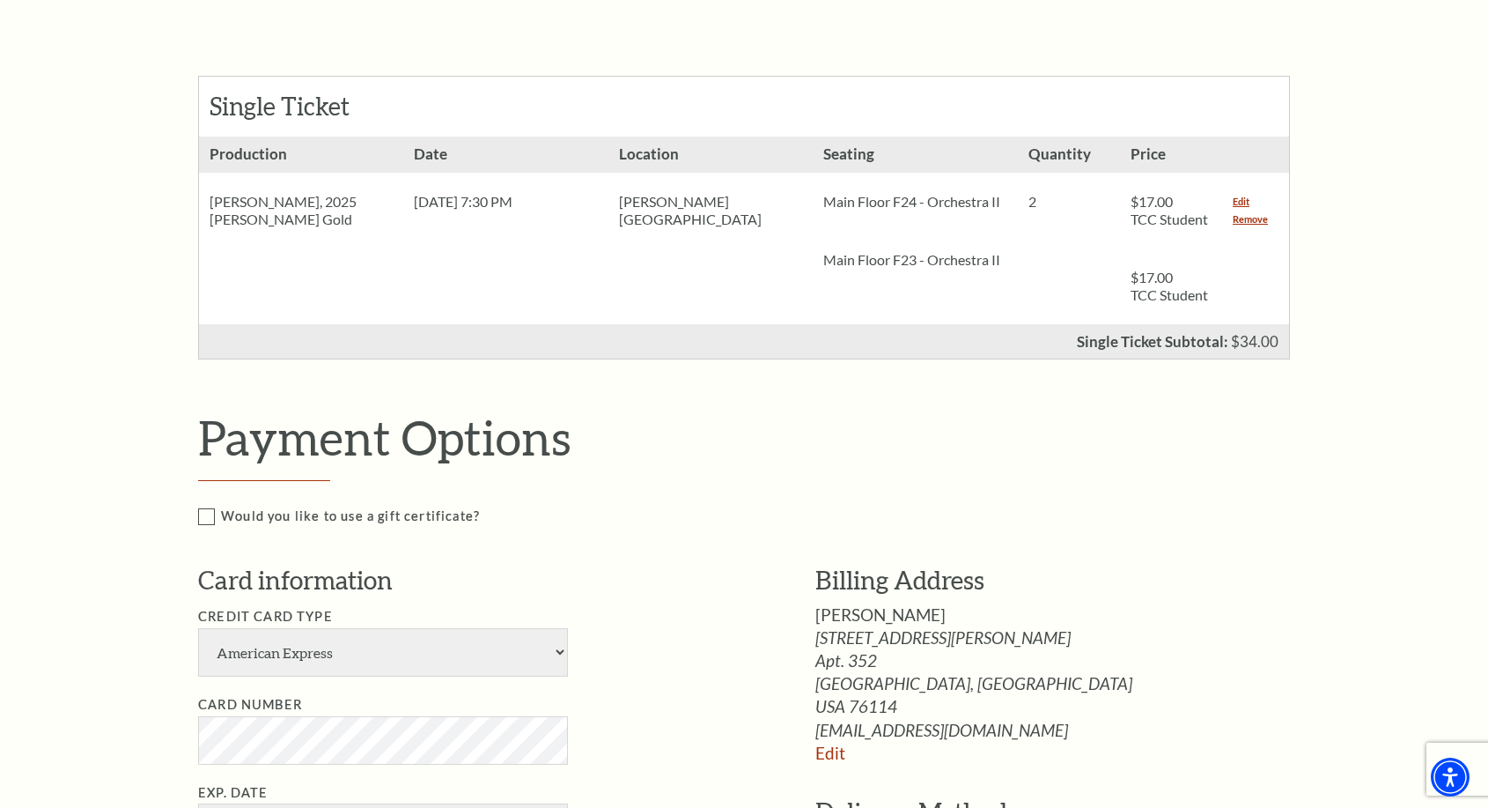
scroll to position [793, 0]
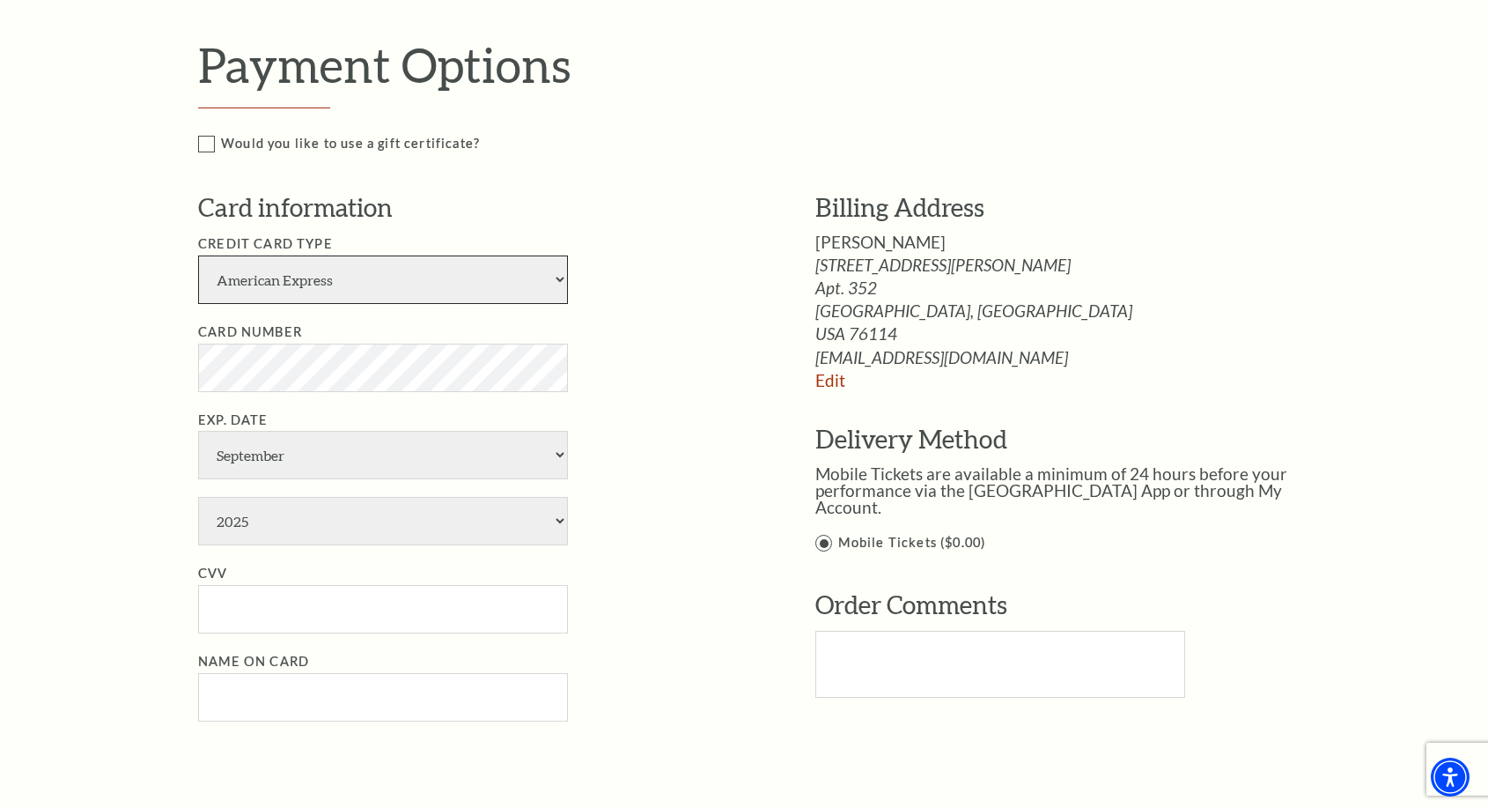
click at [349, 285] on select "American Express Visa Master Card Discover" at bounding box center [383, 279] width 370 height 48
select select "25"
click at [198, 255] on select "American Express Visa Master Card Discover" at bounding box center [383, 279] width 370 height 48
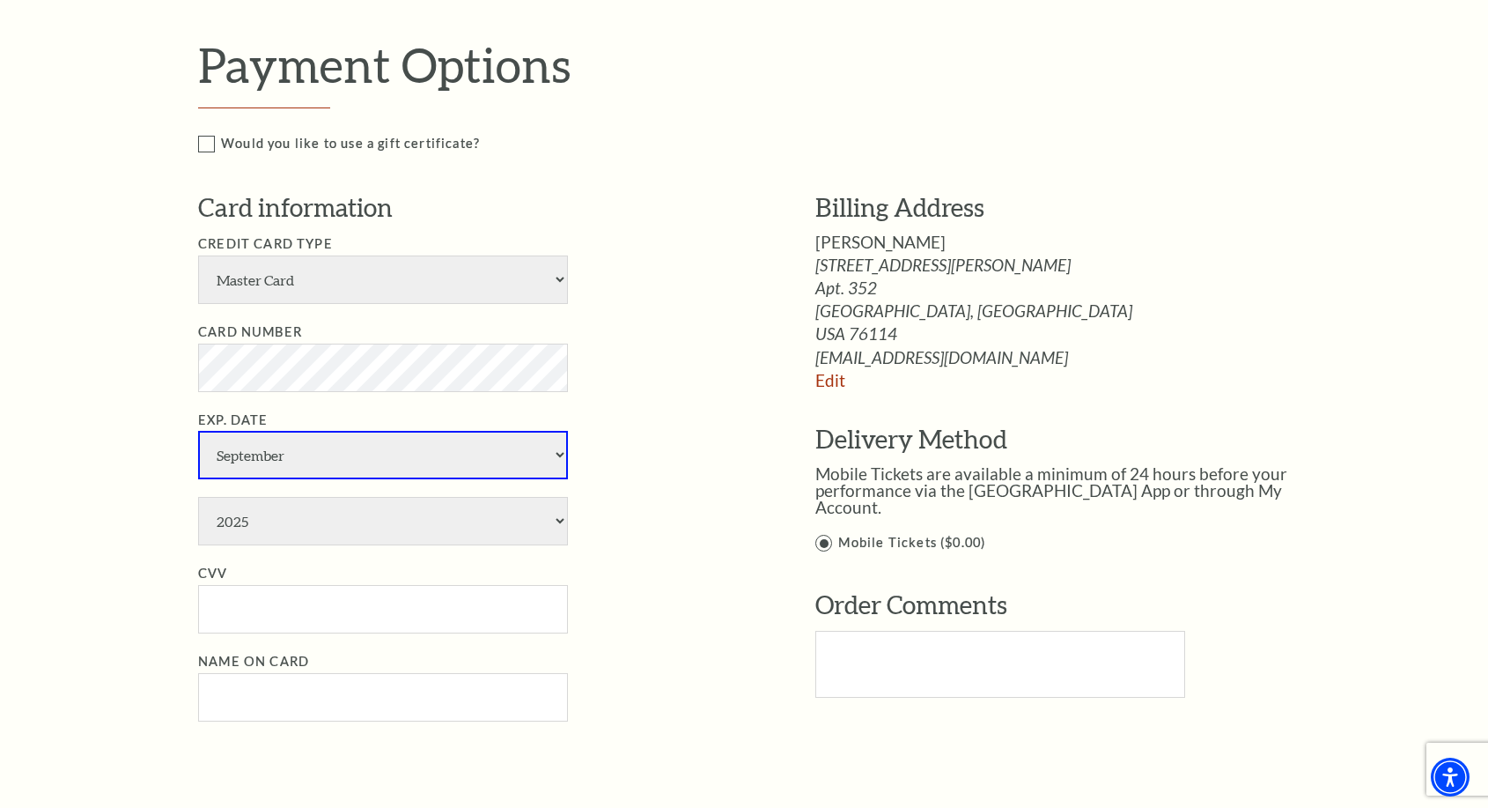
click at [428, 454] on select "January February March April May June July August September October November De…" at bounding box center [383, 455] width 370 height 48
select select "5"
click at [198, 431] on select "January February March April May June July August September October November De…" at bounding box center [383, 455] width 370 height 48
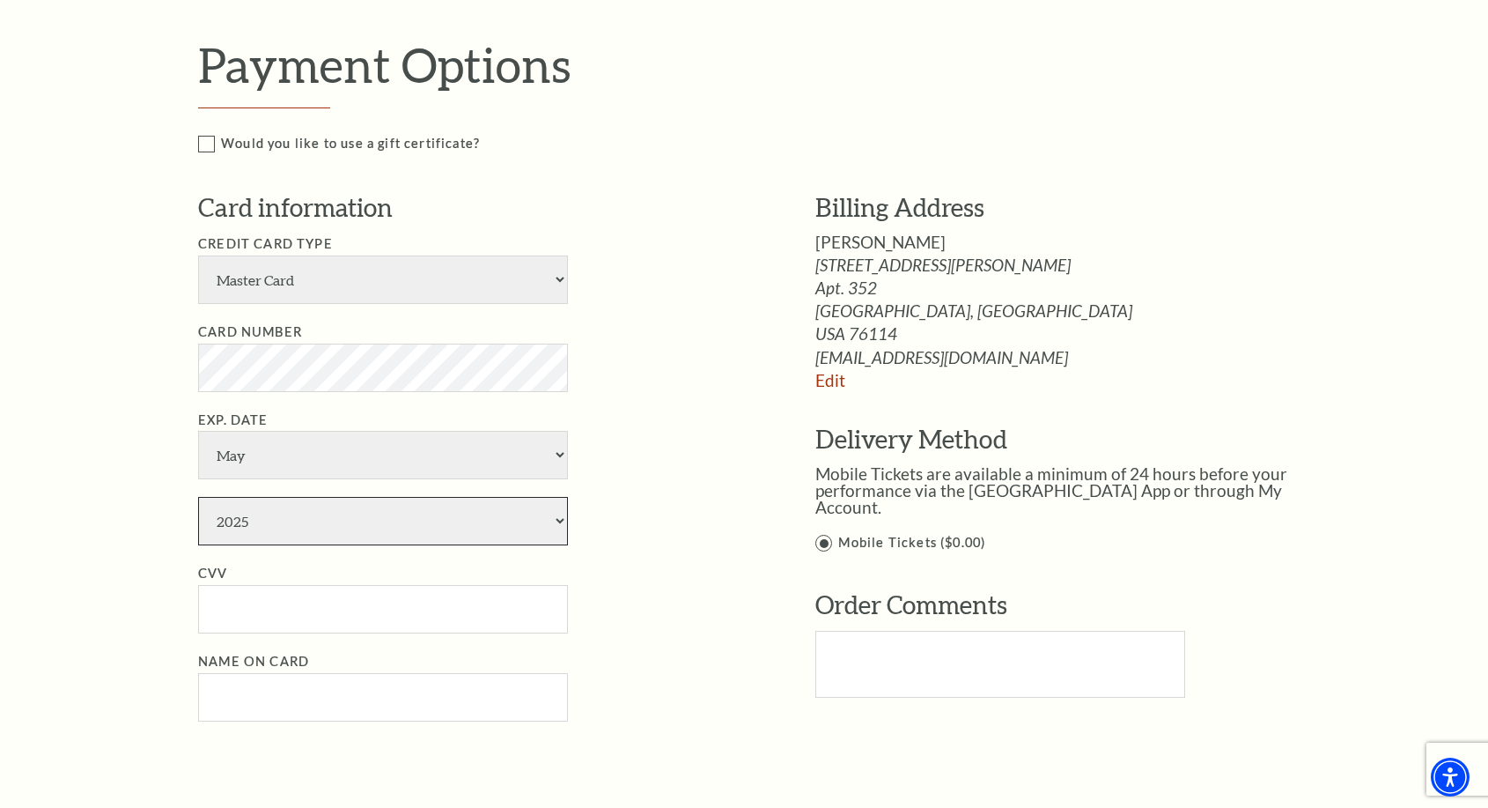
click at [348, 523] on select "2025 2026 2027 2028 2029 2030 2031 2032 2033 2034" at bounding box center [383, 521] width 370 height 48
select select "2029"
click at [198, 497] on select "2025 2026 2027 2028 2029 2030 2031 2032 2033 2034" at bounding box center [383, 521] width 370 height 48
click at [603, 599] on li "CVV" at bounding box center [480, 598] width 565 height 70
click at [399, 620] on input "CVV" at bounding box center [383, 609] width 370 height 48
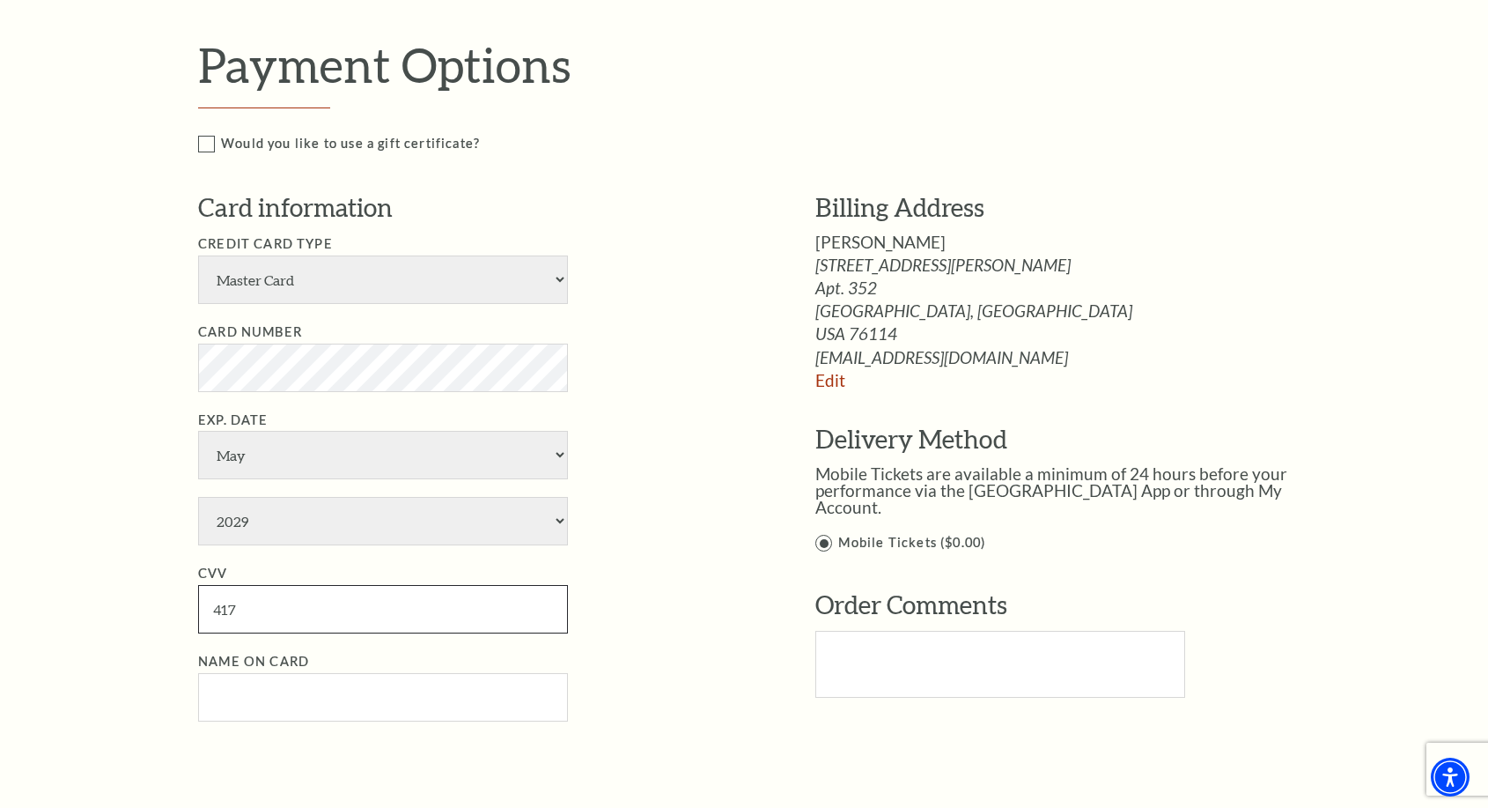
type input "417"
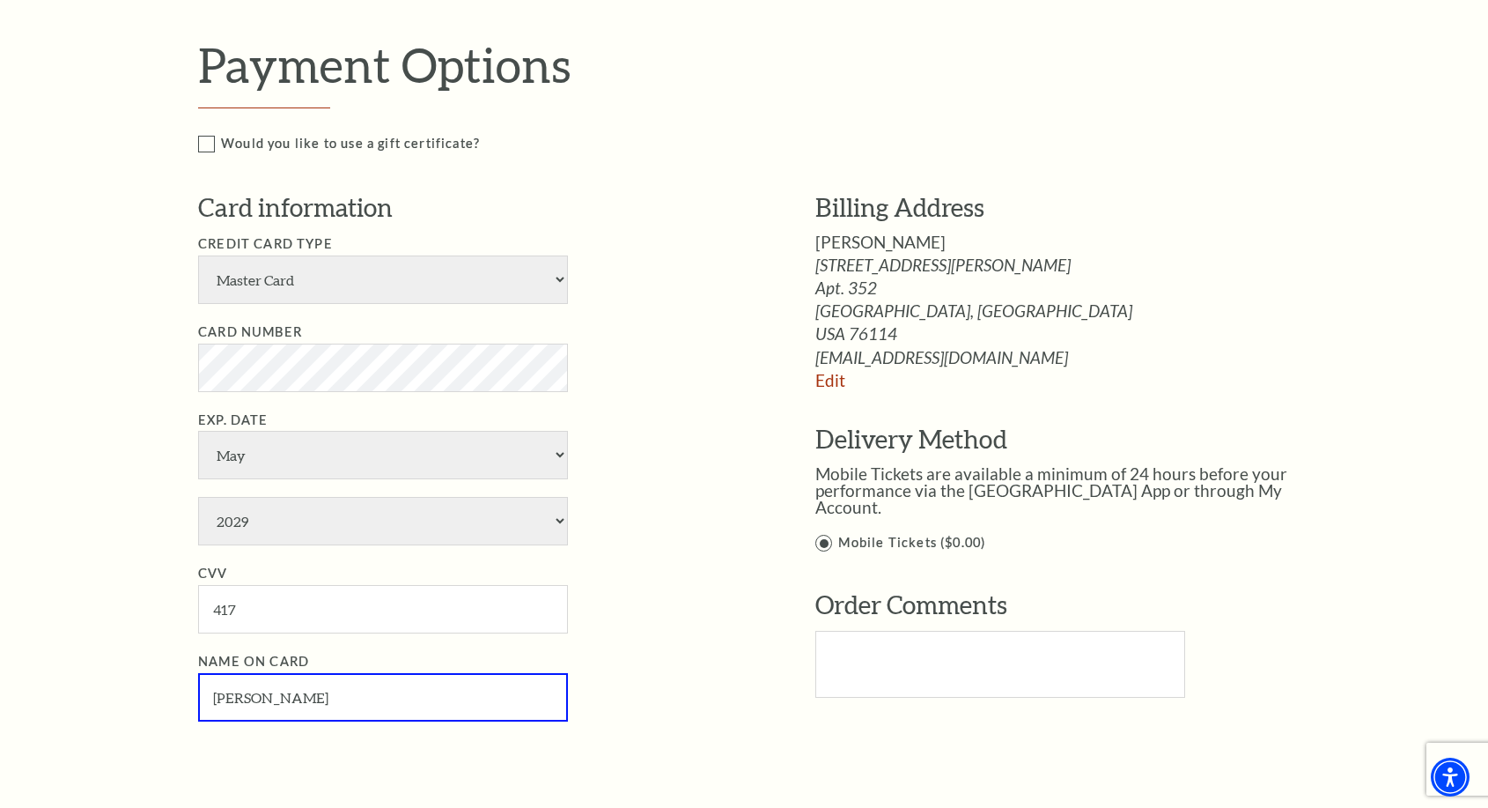
type input "David Burke"
click at [732, 546] on ul "Credit Card Type American Express Visa Master Card Discover Card Number Exp. Da…" at bounding box center [480, 477] width 565 height 488
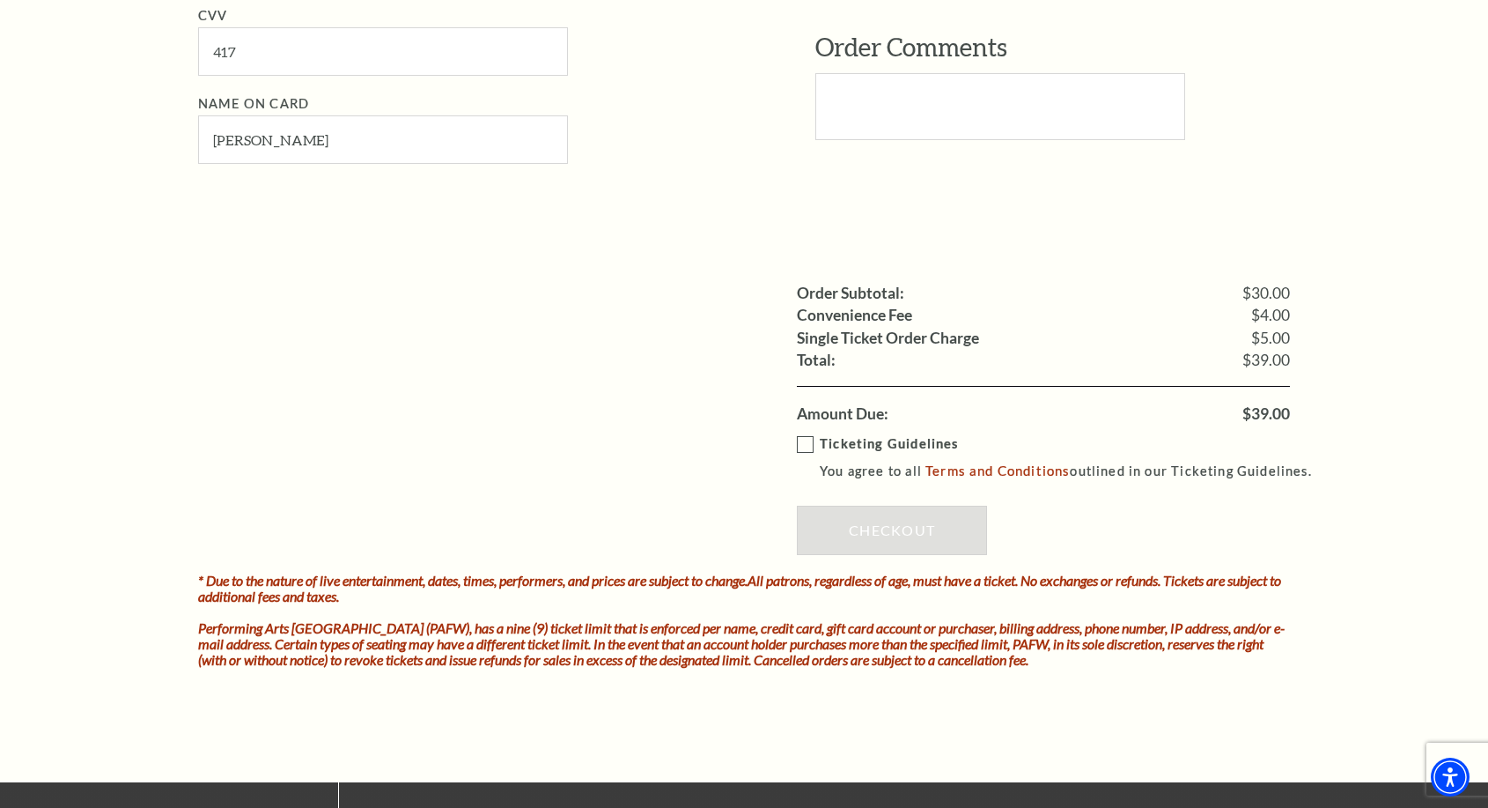
scroll to position [1409, 0]
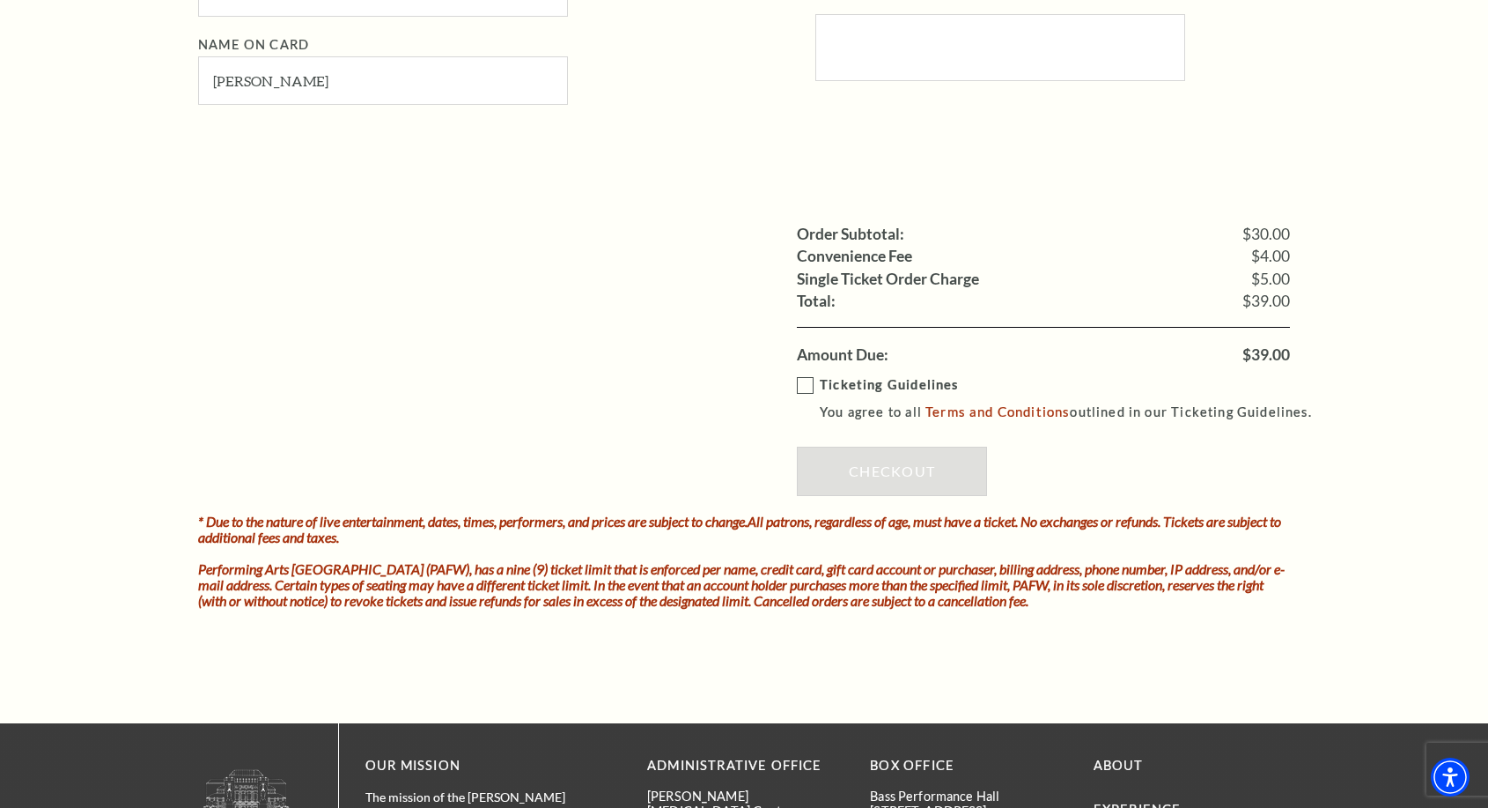
drag, startPoint x: 805, startPoint y: 388, endPoint x: 826, endPoint y: 388, distance: 21.1
click at [805, 388] on label "Ticketing Guidelines You agree to all Terms and Conditions outlined in our Tick…" at bounding box center [1062, 398] width 531 height 48
click at [0, 0] on input "Ticketing Guidelines You agree to all Terms and Conditions outlined in our Tick…" at bounding box center [0, 0] width 0 height 0
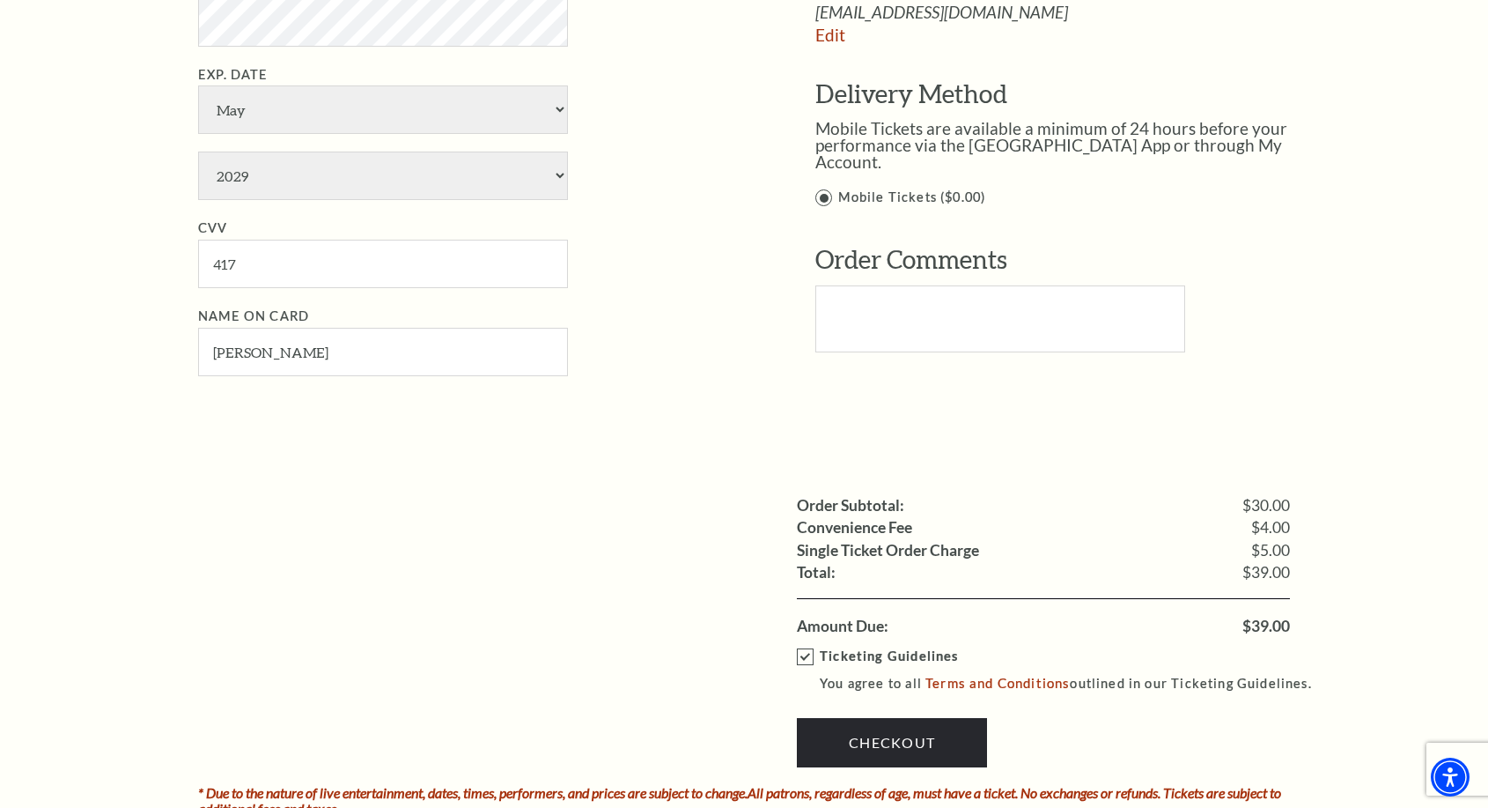
scroll to position [1233, 0]
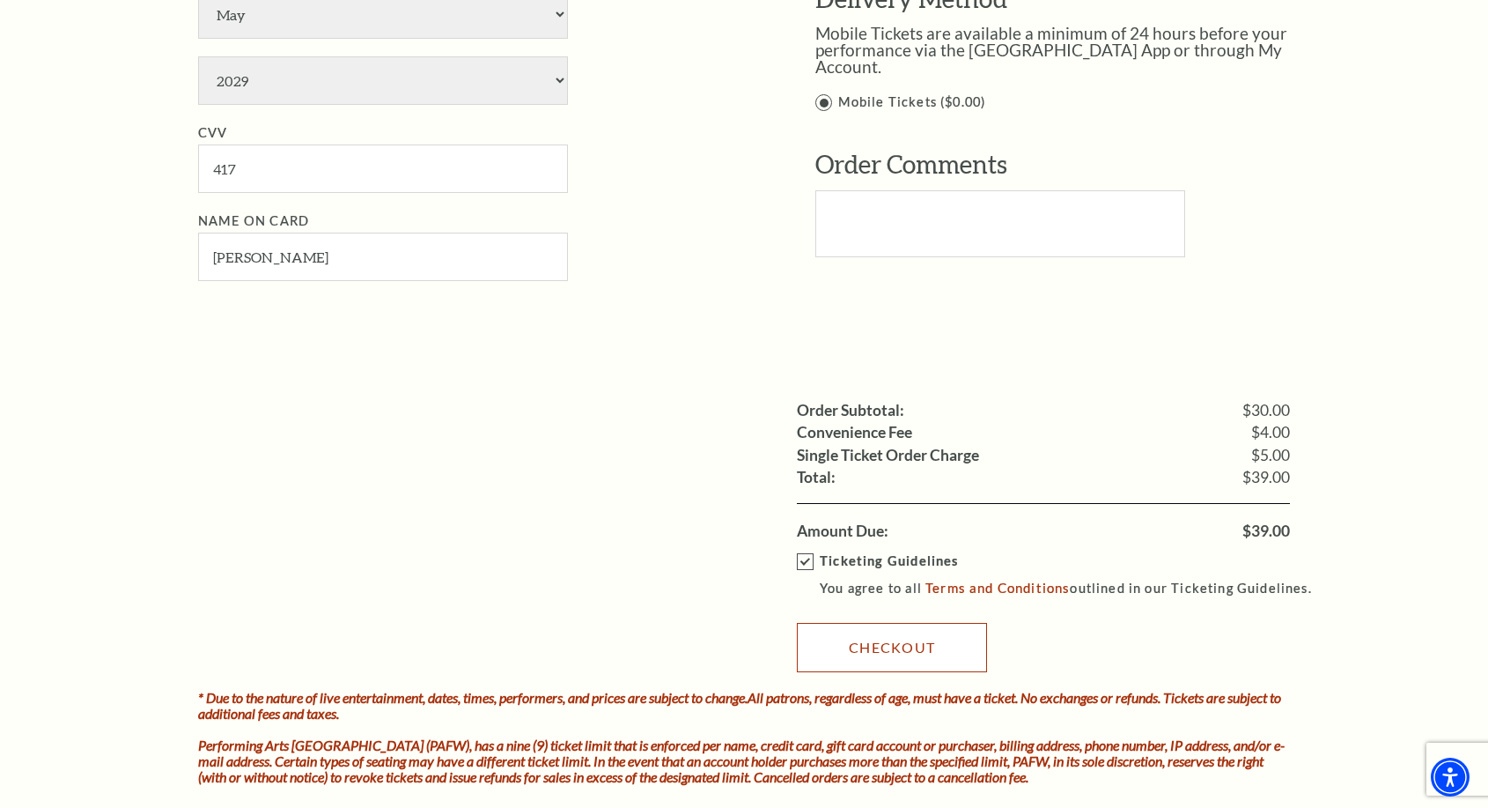
click at [868, 651] on link "Checkout" at bounding box center [892, 647] width 190 height 49
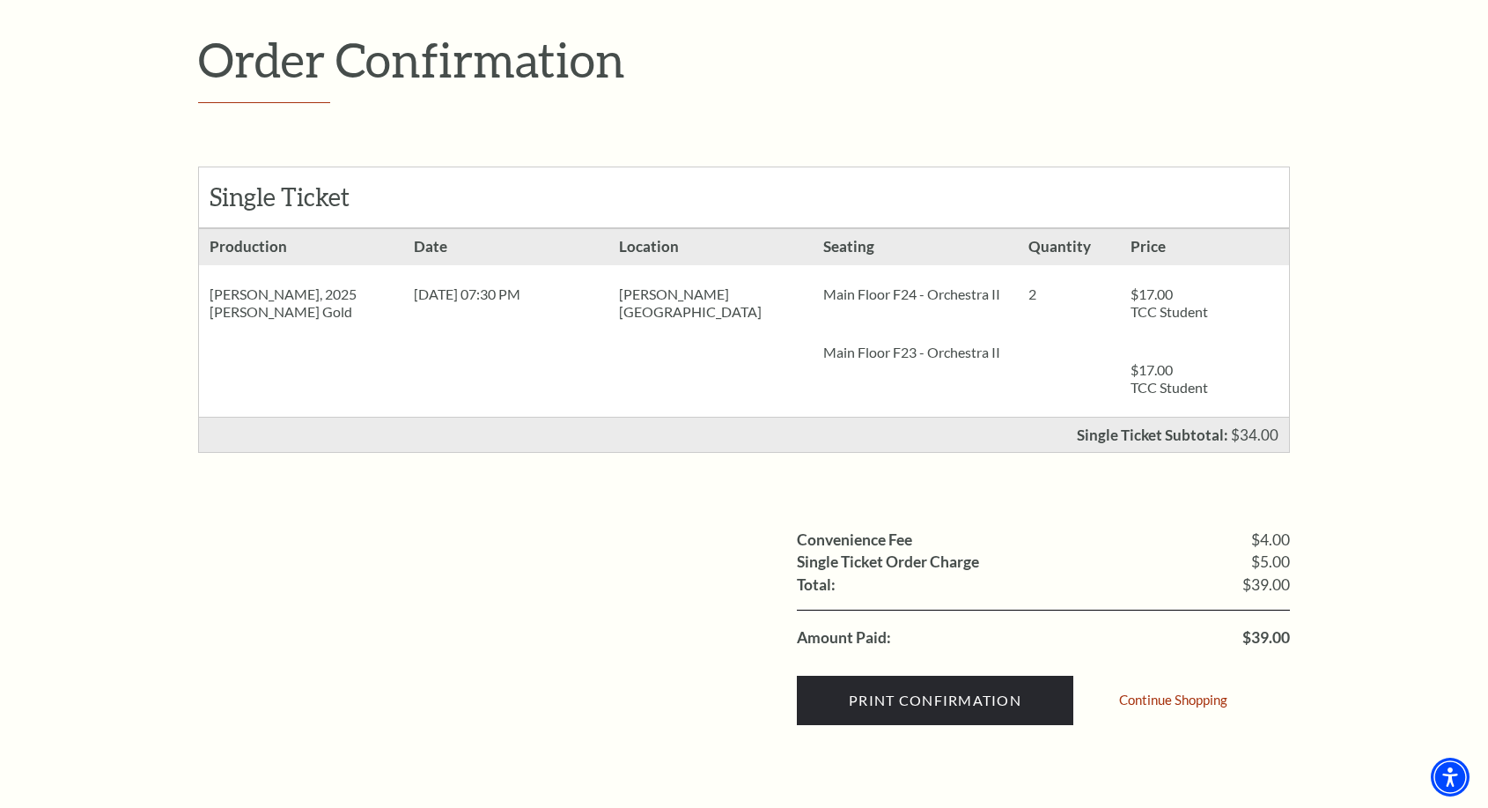
scroll to position [352, 0]
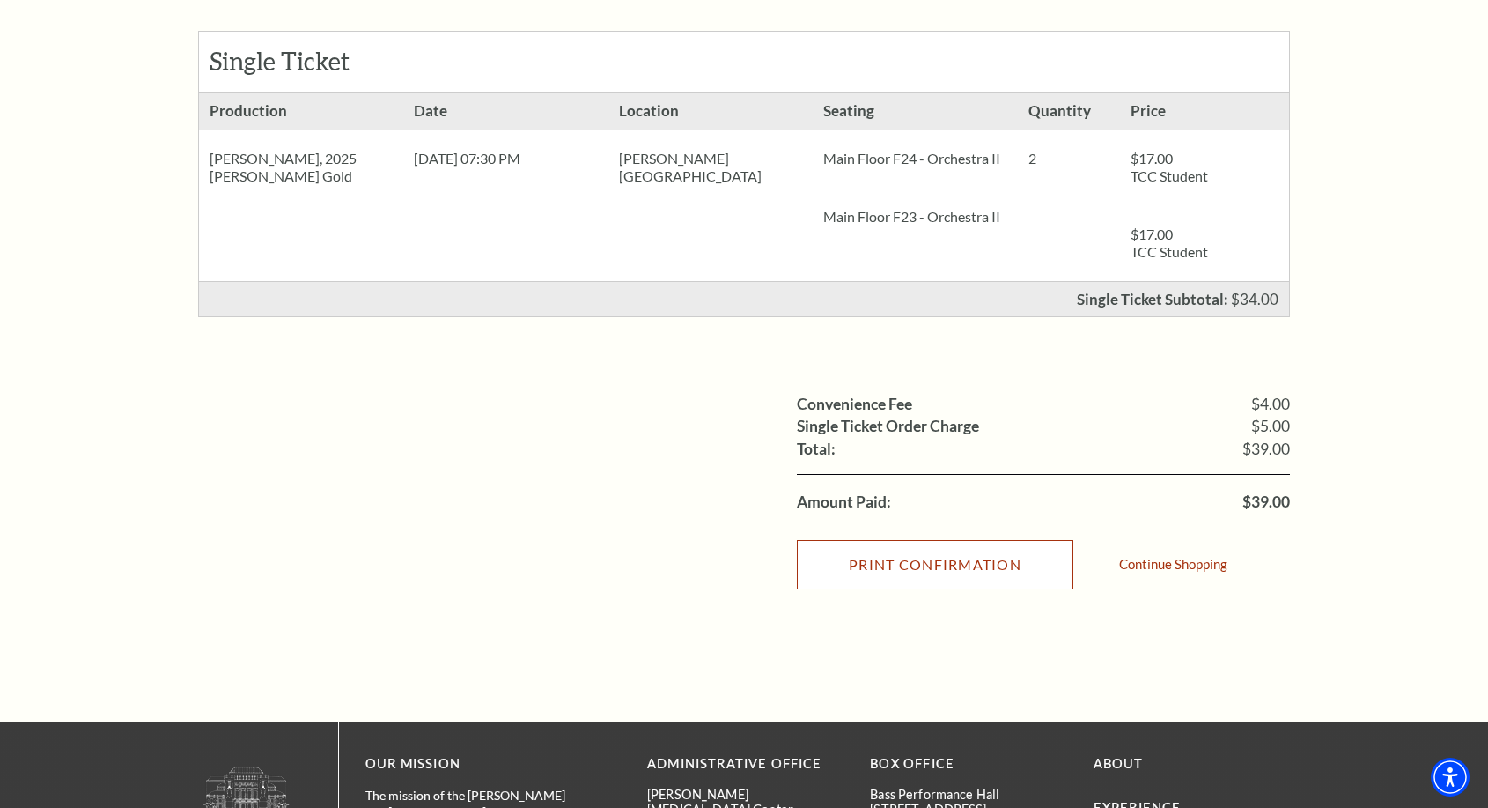
drag, startPoint x: 956, startPoint y: 573, endPoint x: 1135, endPoint y: 640, distance: 190.9
click at [957, 573] on input "Print Confirmation" at bounding box center [935, 564] width 277 height 49
